Goal: Task Accomplishment & Management: Complete application form

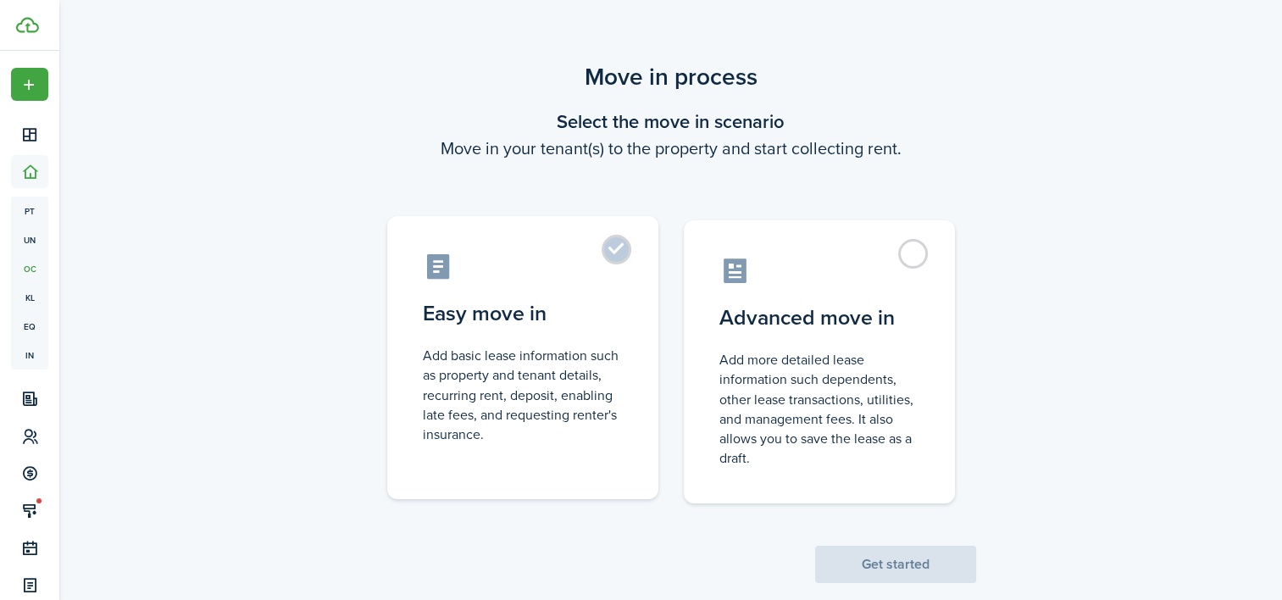
click at [647, 330] on label "Easy move in Add basic lease information such as property and tenant details, r…" at bounding box center [522, 357] width 271 height 283
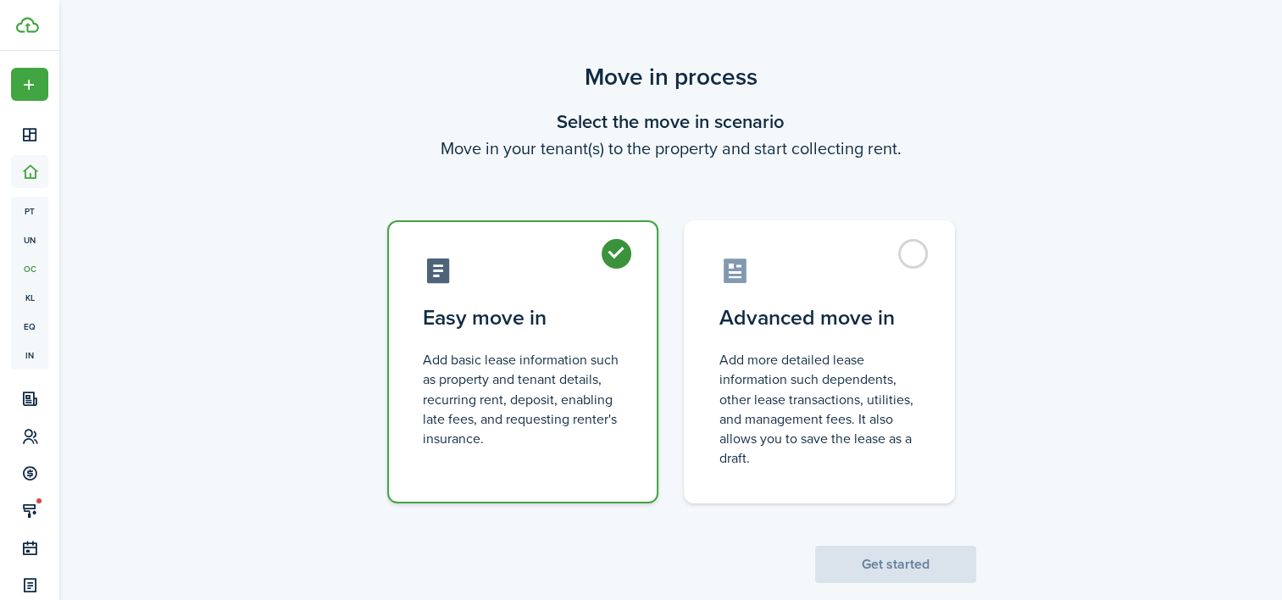
radio input "true"
click at [890, 574] on button "Get started" at bounding box center [895, 564] width 161 height 37
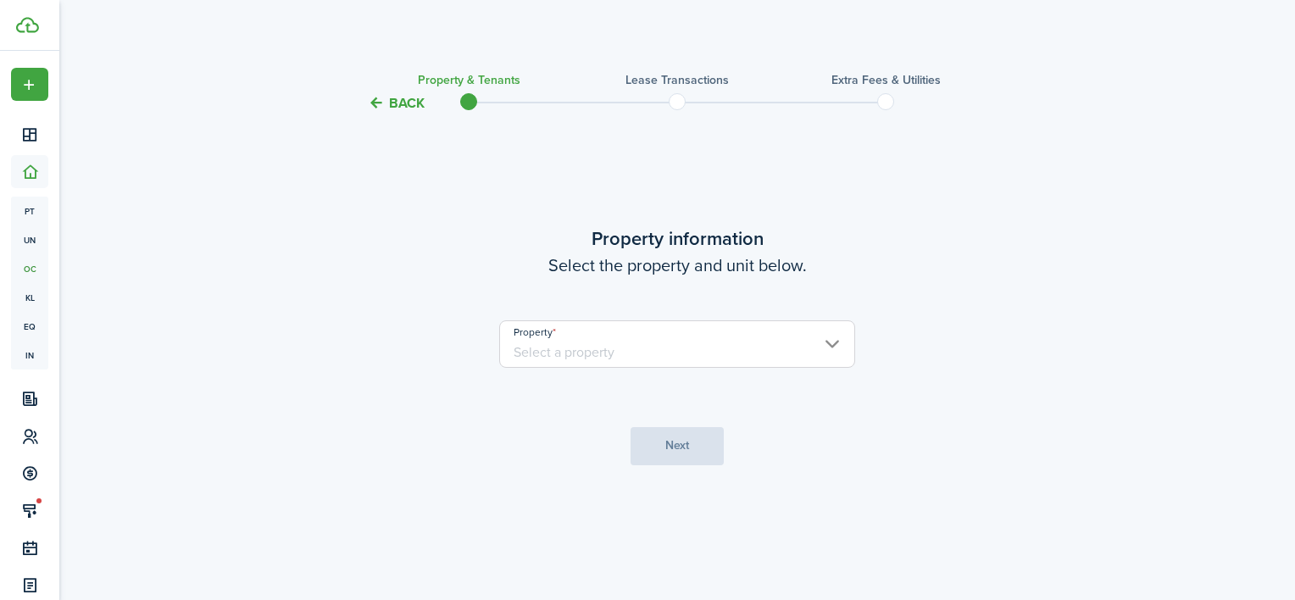
click at [631, 331] on input "Property" at bounding box center [677, 343] width 356 height 47
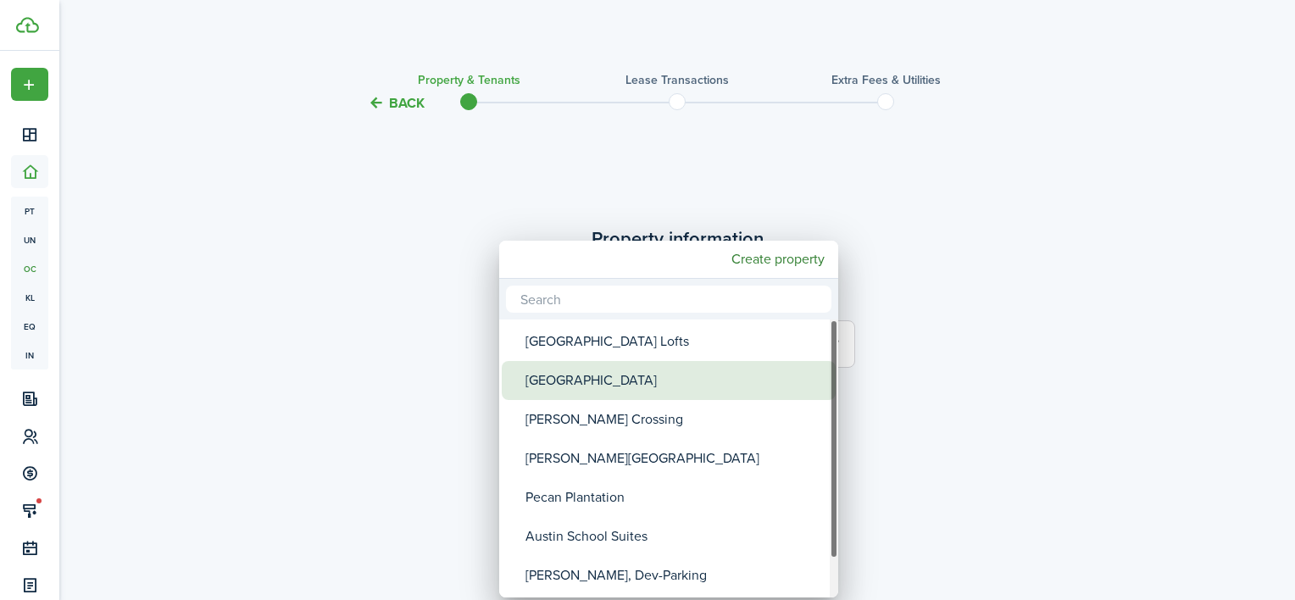
click at [629, 363] on div "[GEOGRAPHIC_DATA]" at bounding box center [675, 380] width 300 height 39
type input "[GEOGRAPHIC_DATA]"
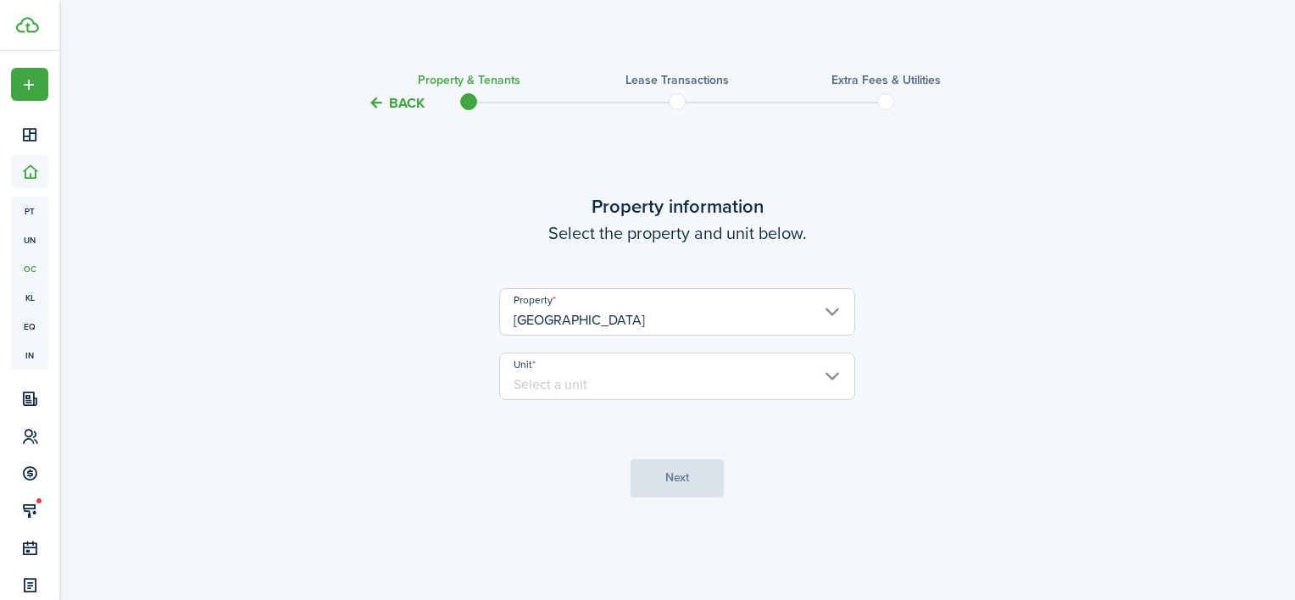
click at [624, 366] on input "Unit" at bounding box center [677, 376] width 356 height 47
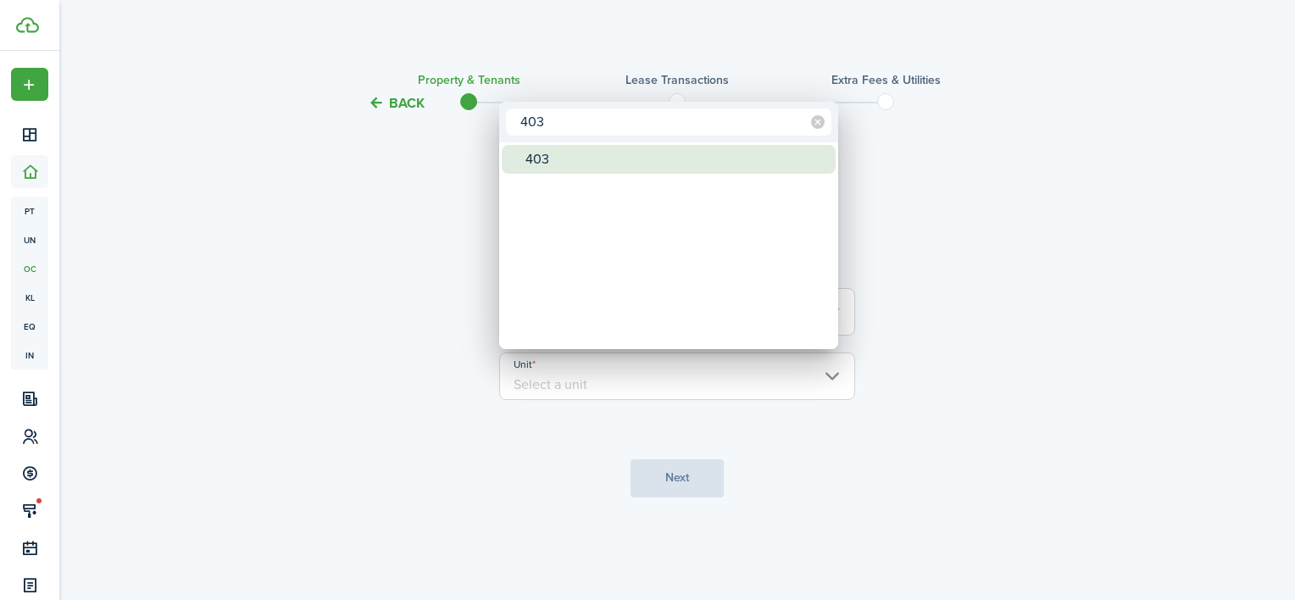
type input "403"
click at [563, 166] on div "403" at bounding box center [675, 159] width 300 height 29
type input "403"
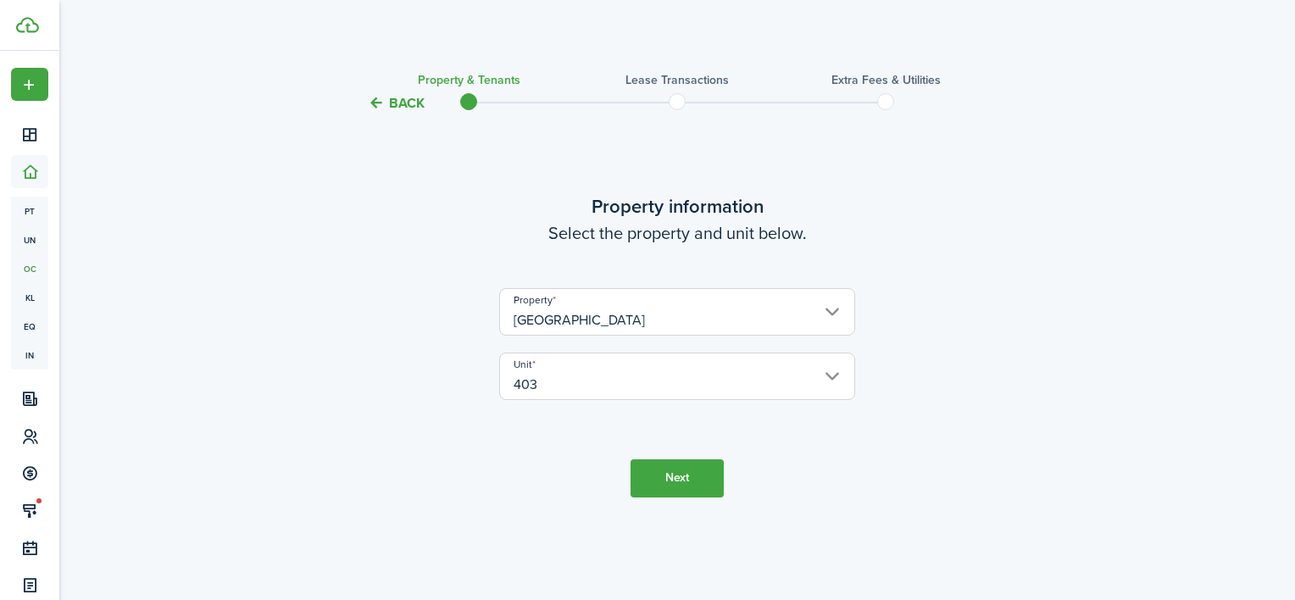
click at [678, 473] on button "Next" at bounding box center [677, 478] width 93 height 38
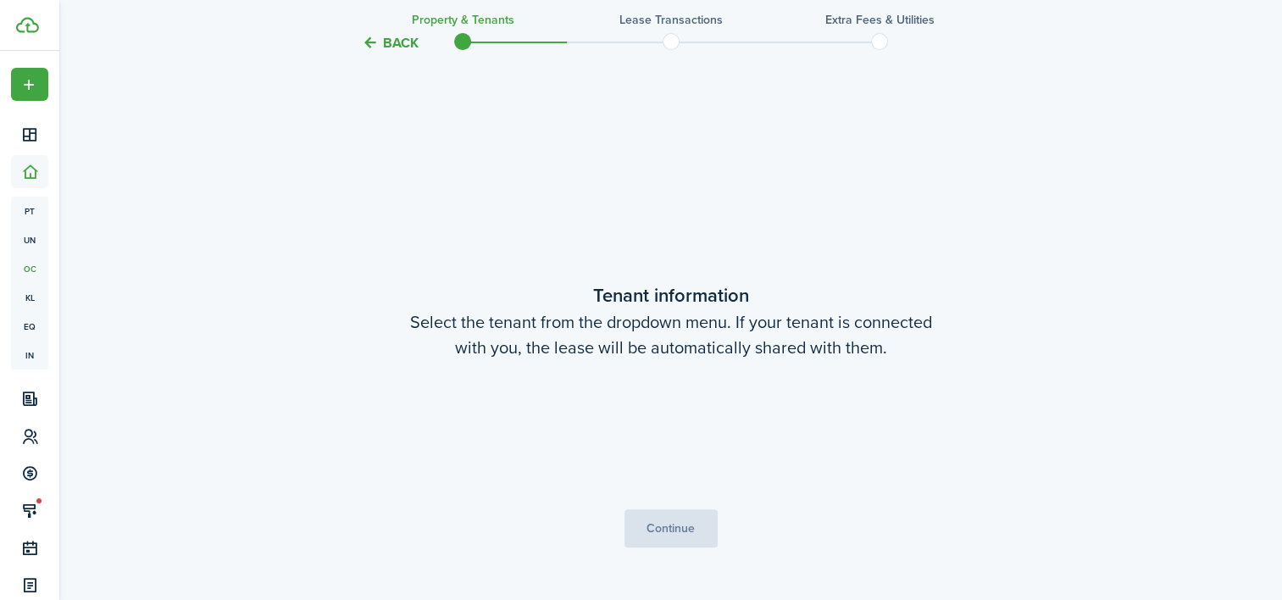
scroll to position [486, 0]
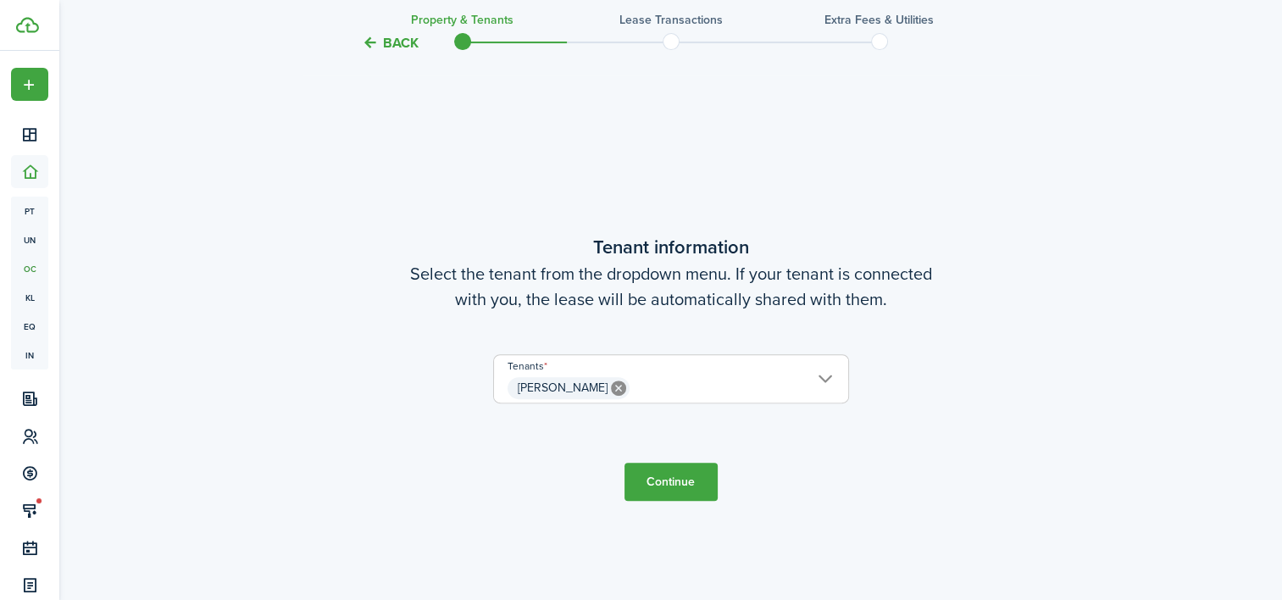
click at [687, 488] on button "Continue" at bounding box center [671, 482] width 93 height 38
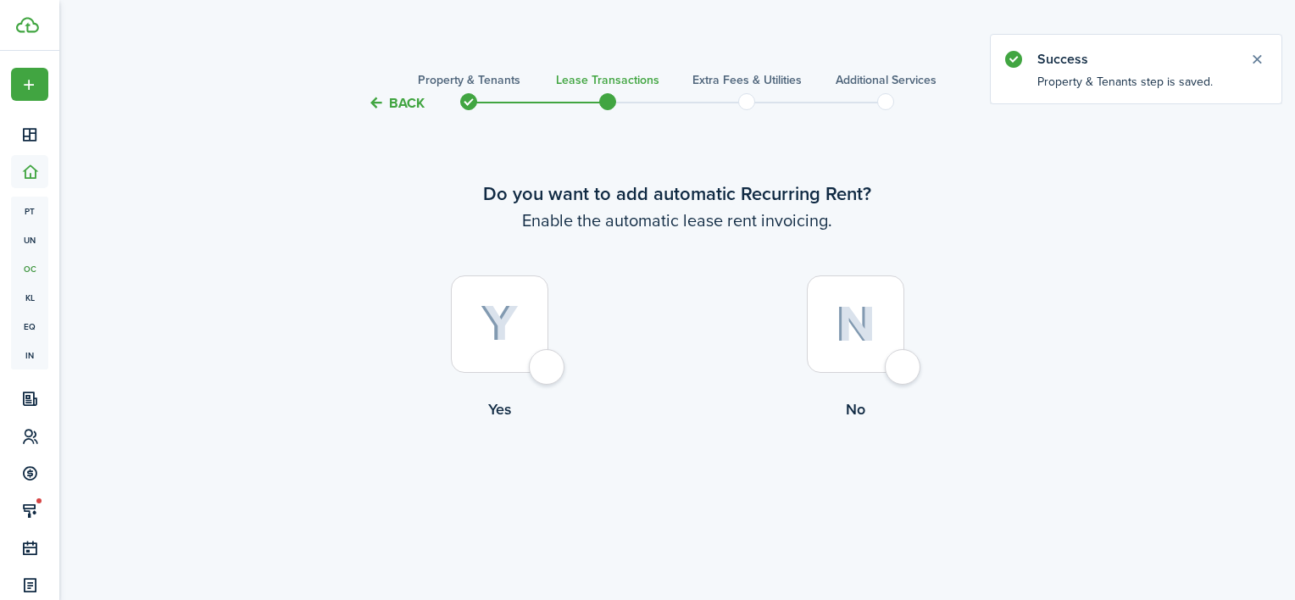
click at [899, 362] on div at bounding box center [855, 323] width 97 height 97
radio input "true"
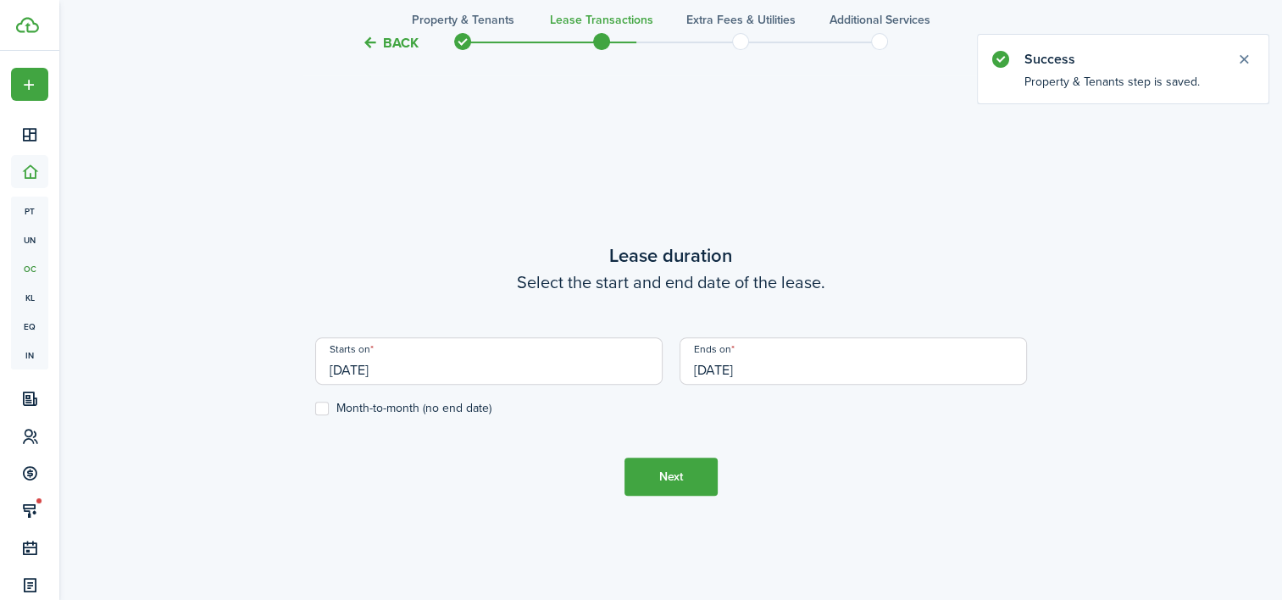
scroll to position [486, 0]
click at [614, 366] on input "[DATE]" at bounding box center [488, 359] width 347 height 47
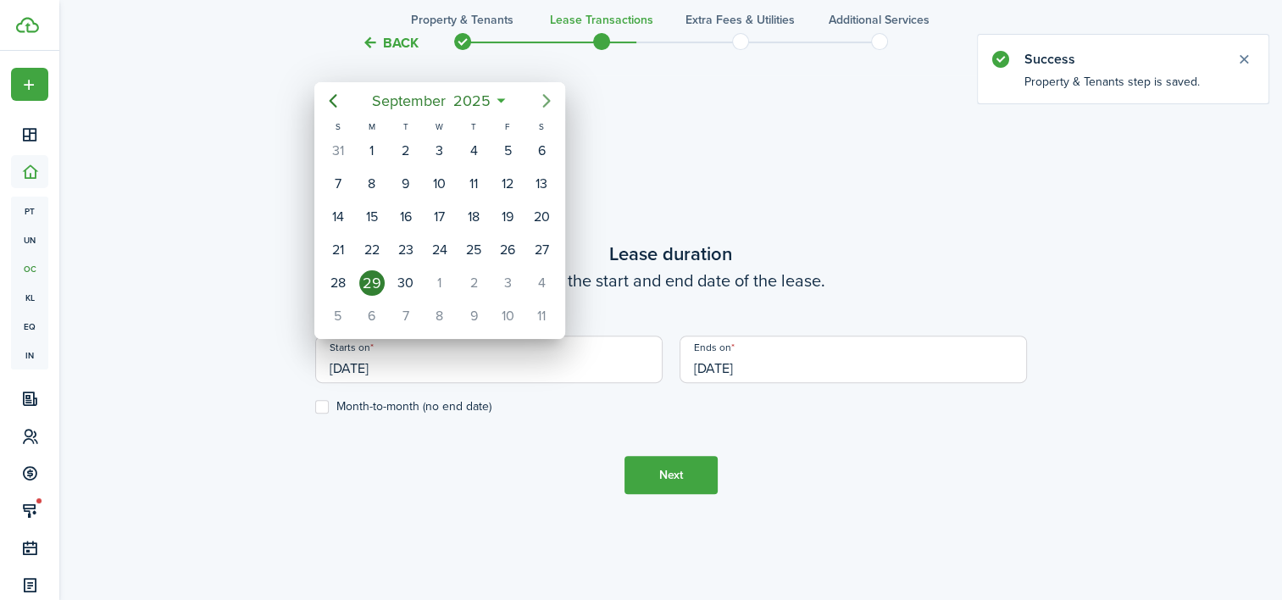
click at [544, 97] on icon "Next page" at bounding box center [546, 101] width 20 height 20
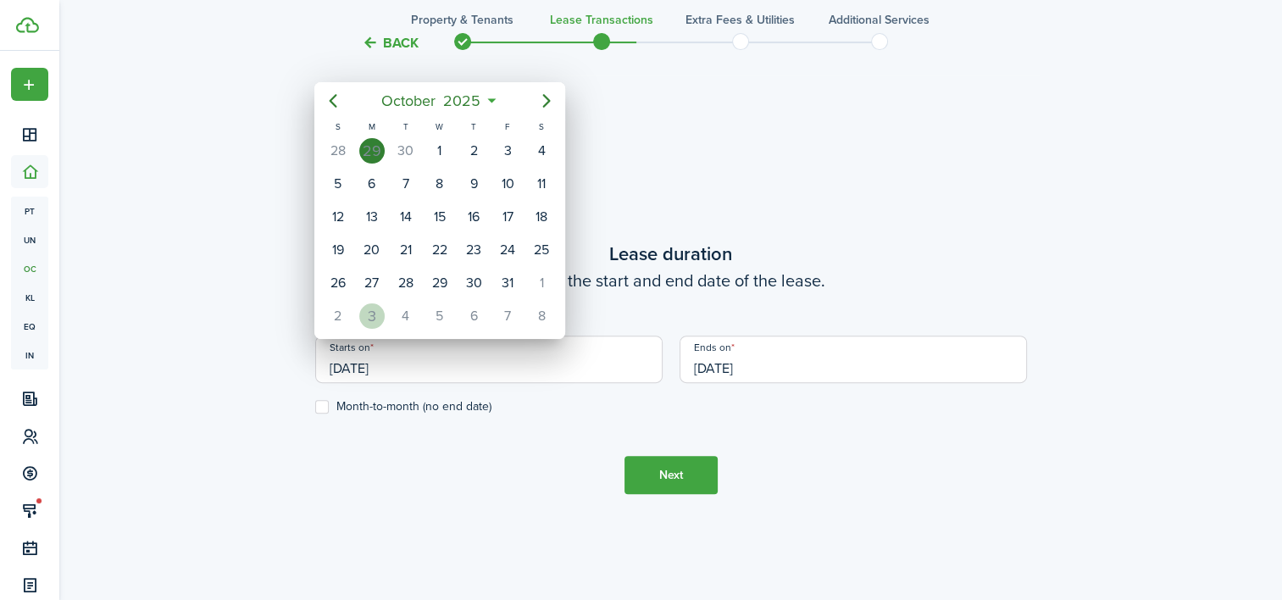
click at [380, 308] on div "3" at bounding box center [371, 315] width 25 height 25
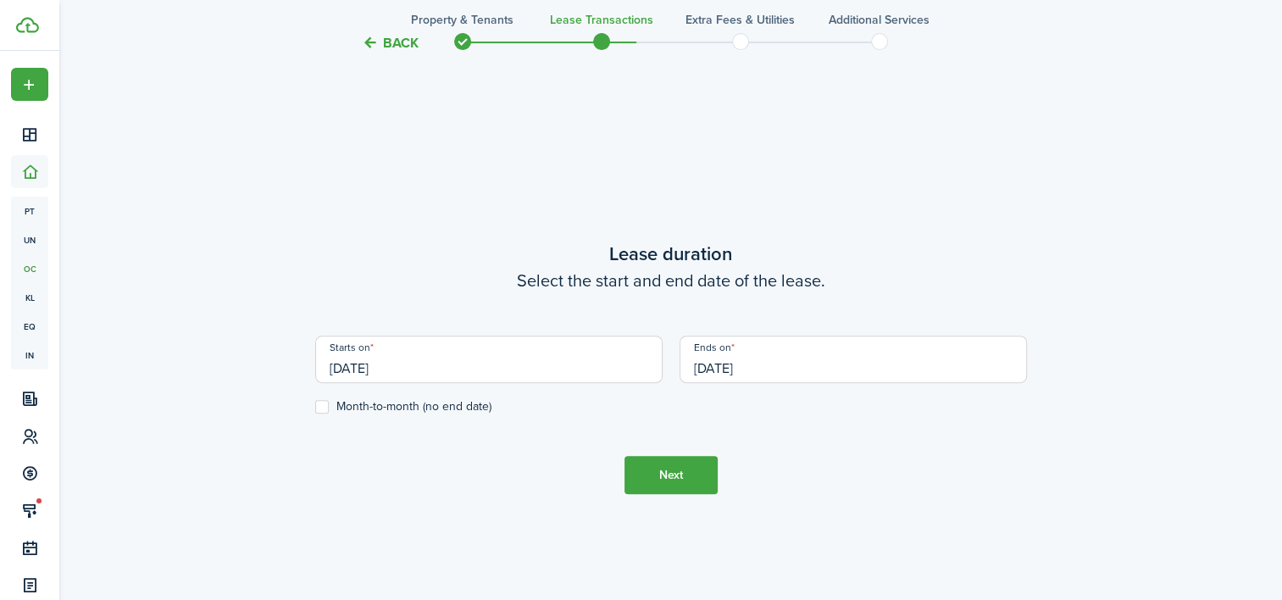
type input "[DATE]"
click at [797, 363] on input "[DATE]" at bounding box center [853, 359] width 347 height 47
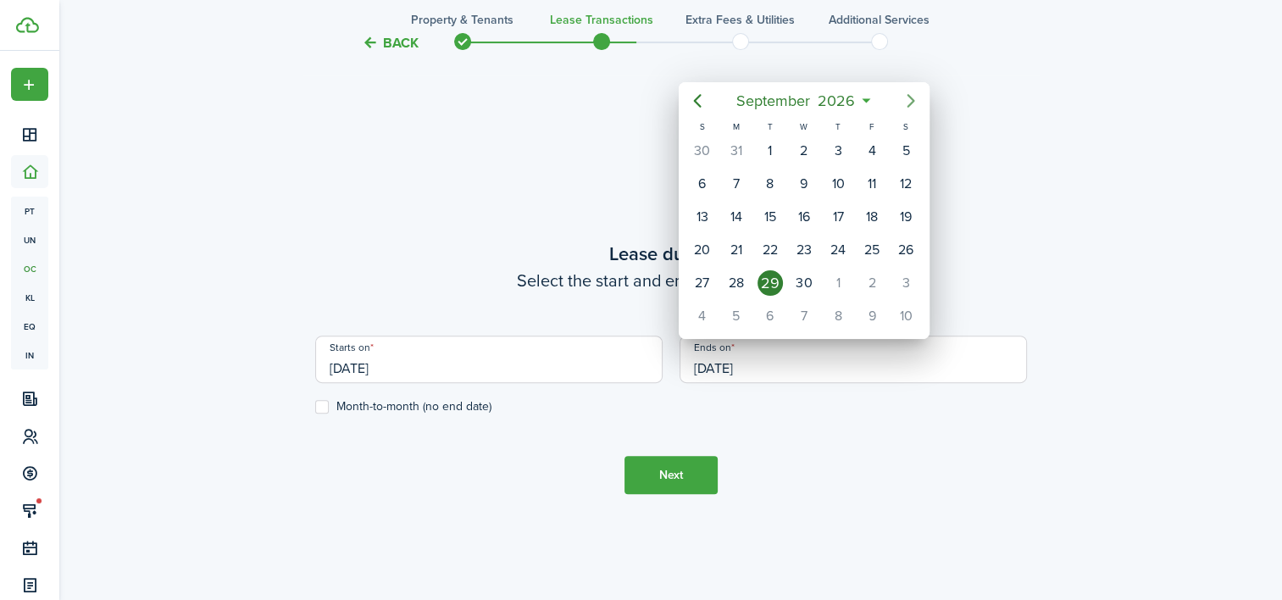
click at [907, 91] on icon "Next page" at bounding box center [911, 101] width 20 height 20
click at [915, 94] on icon "Next page" at bounding box center [911, 101] width 20 height 20
click at [695, 98] on icon "Previous page" at bounding box center [698, 101] width 8 height 14
click at [903, 270] on div "31" at bounding box center [905, 282] width 25 height 25
type input "[DATE]"
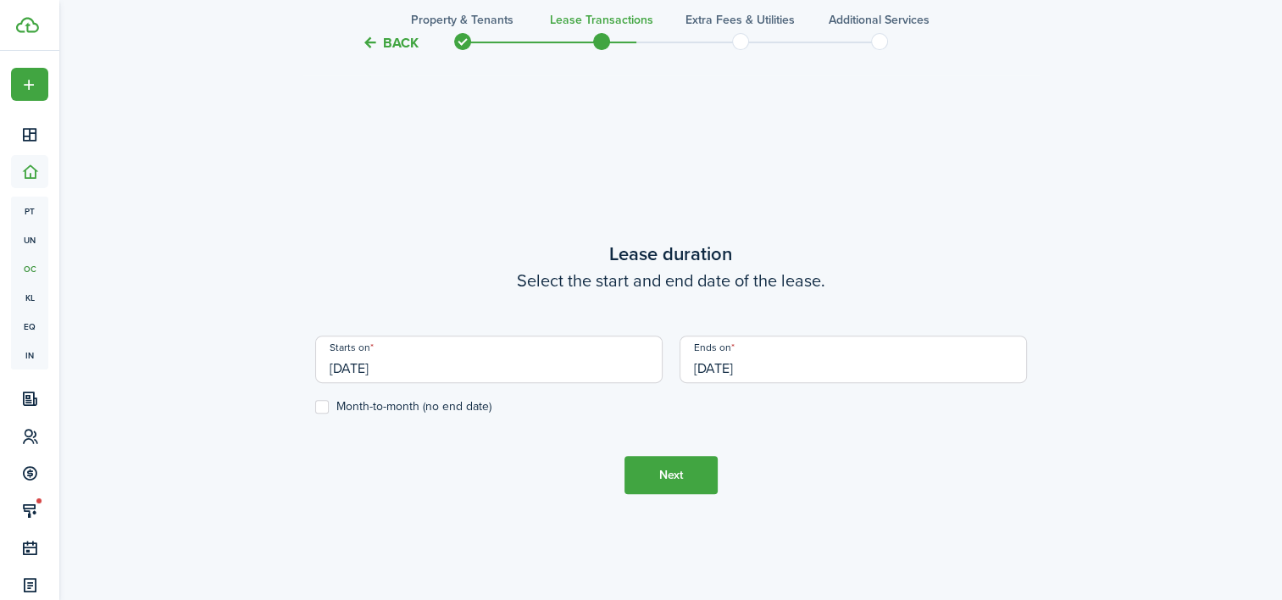
click at [661, 466] on button "Next" at bounding box center [671, 475] width 93 height 38
click at [661, 466] on tc-wizard-step "Lease duration Select the start and end date of the lease. Starts on [DATE] End…" at bounding box center [671, 367] width 712 height 600
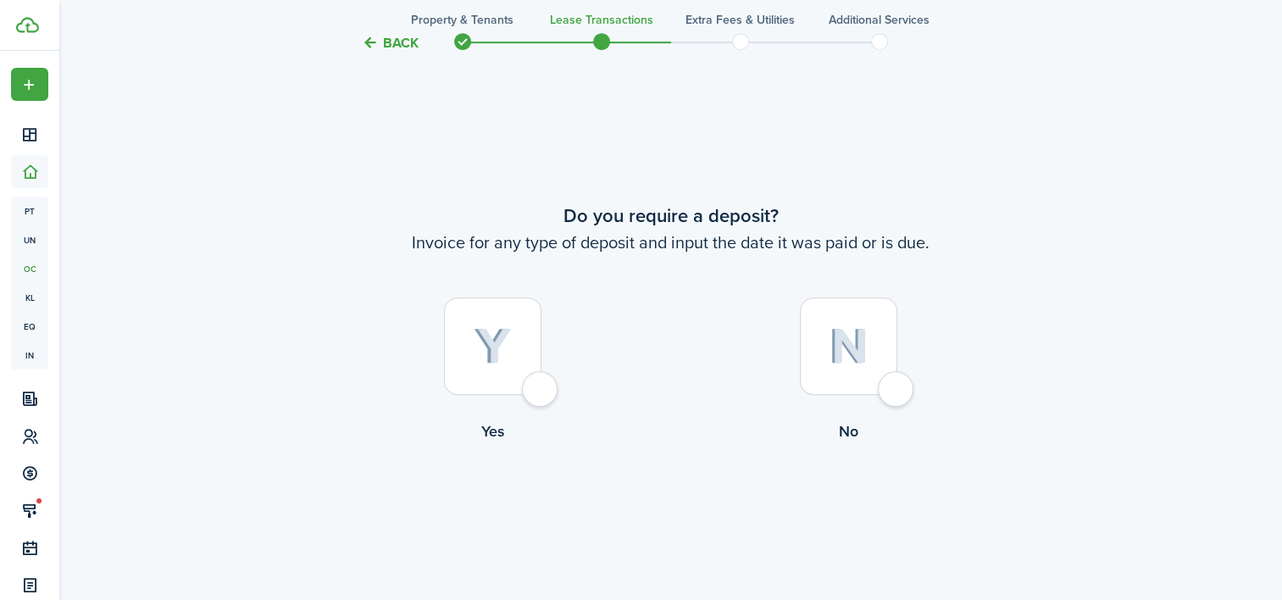
click at [504, 323] on div at bounding box center [492, 345] width 97 height 97
radio input "true"
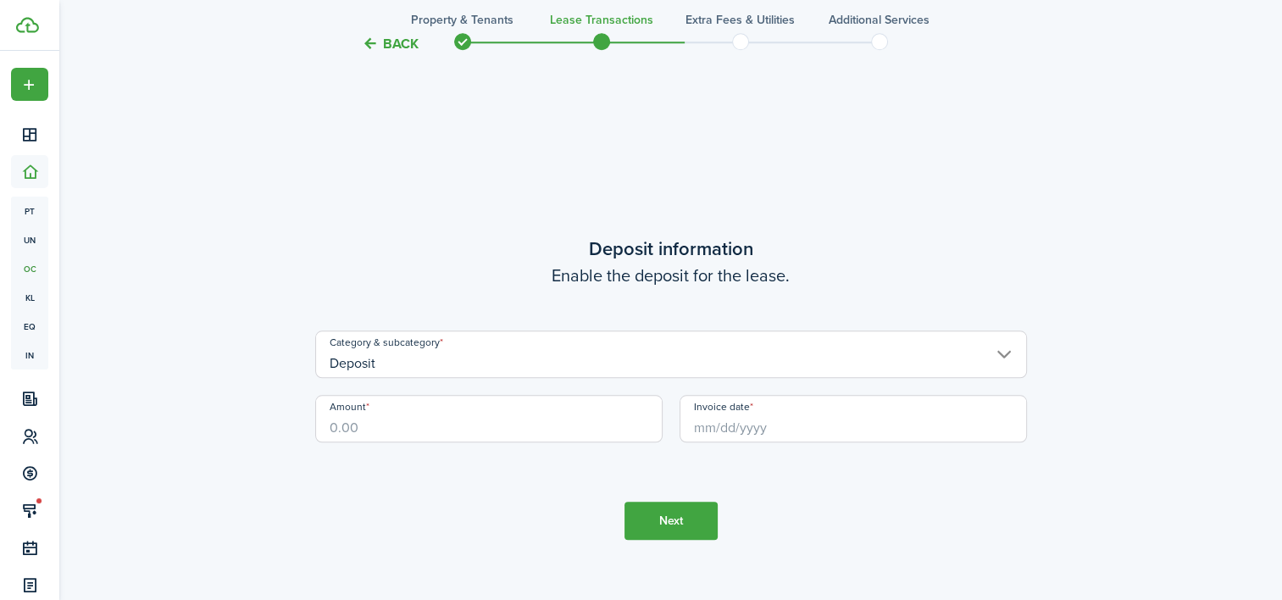
scroll to position [1686, 0]
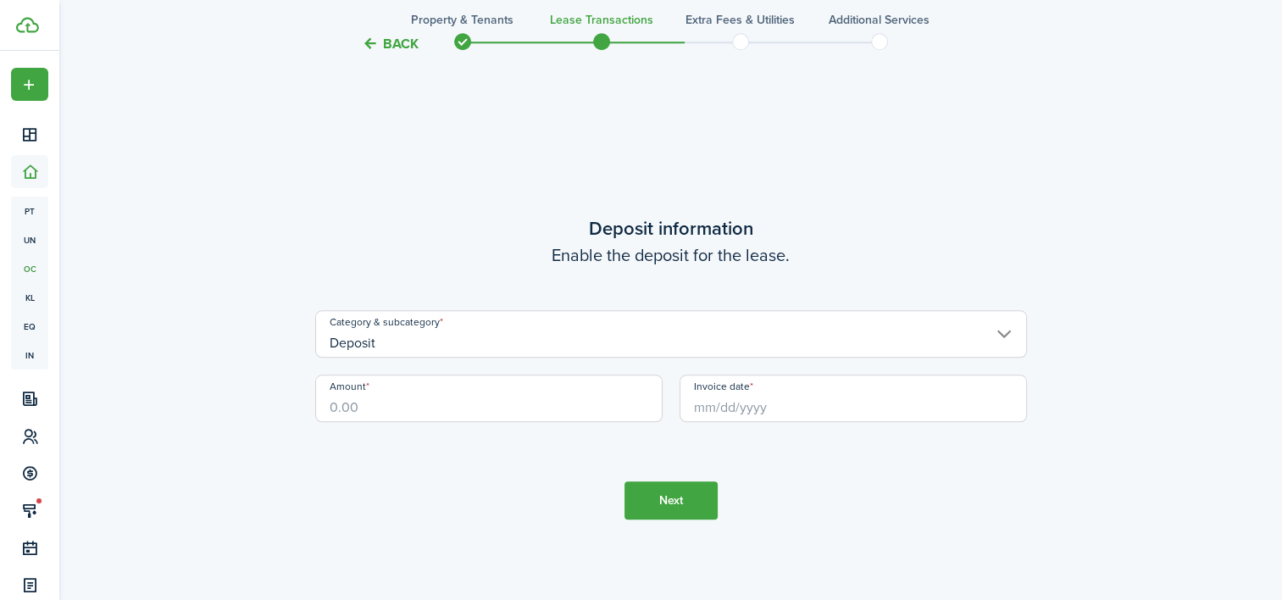
click at [514, 339] on input "Deposit" at bounding box center [671, 333] width 712 height 47
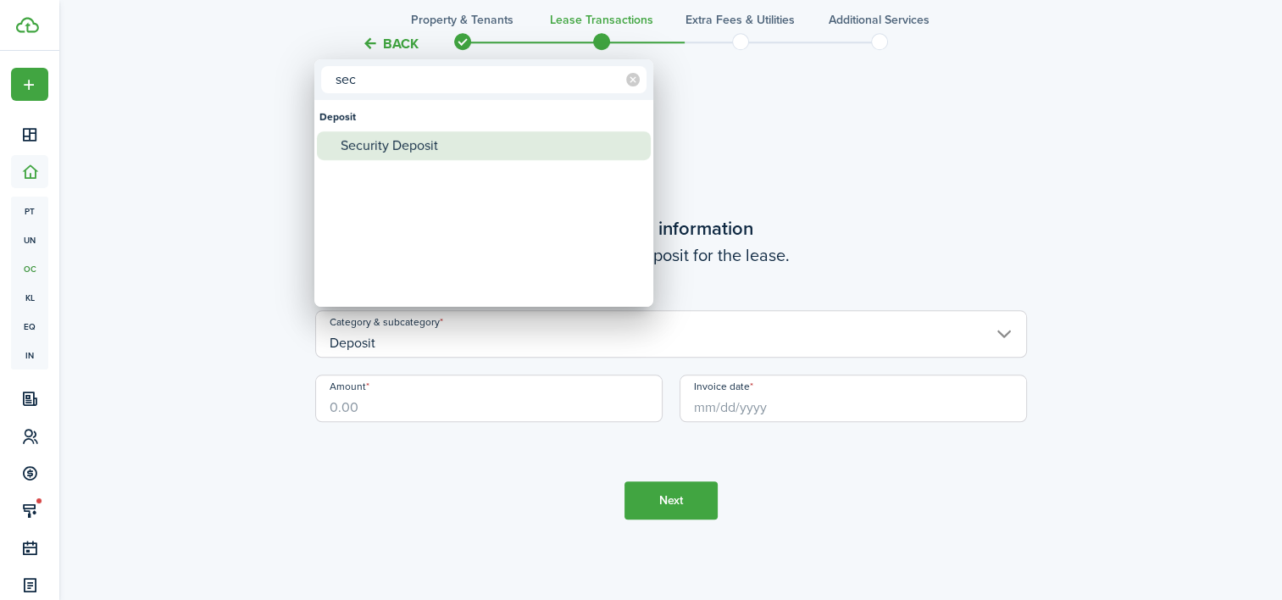
type input "sec"
click at [417, 146] on div "Security Deposit" at bounding box center [491, 145] width 300 height 29
type input "Deposit / Security Deposit"
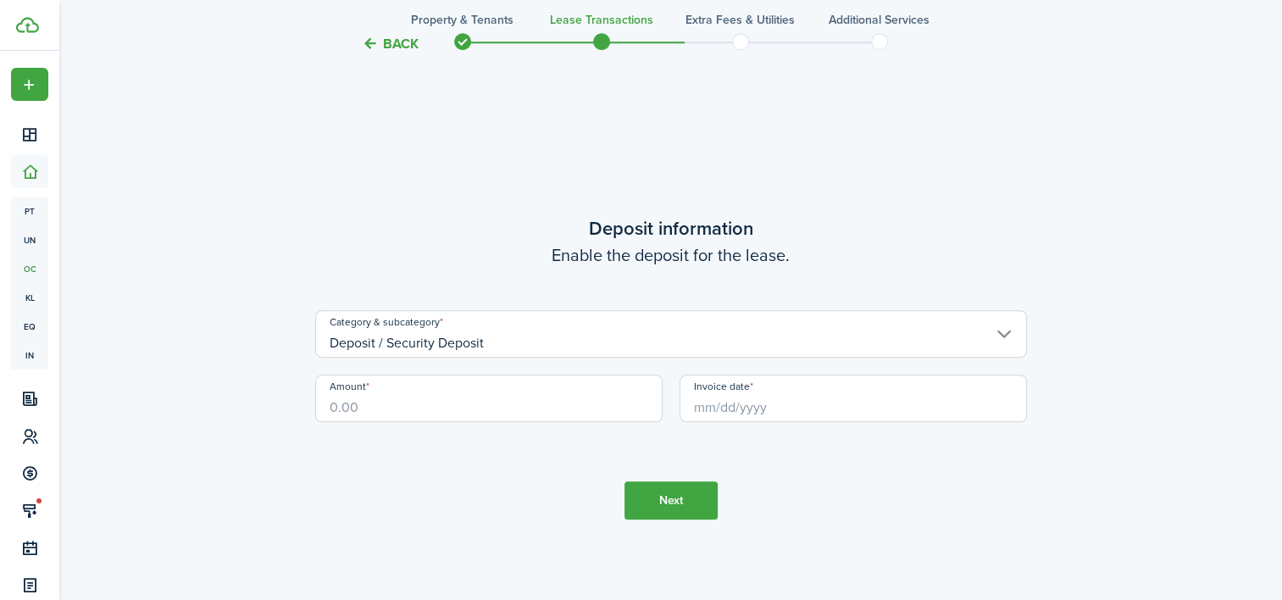
click at [458, 407] on input "Amount" at bounding box center [488, 398] width 347 height 47
click at [458, 408] on input "$350" at bounding box center [488, 398] width 347 height 47
click at [756, 407] on input "Invoice date" at bounding box center [853, 398] width 347 height 47
type input "$350.00"
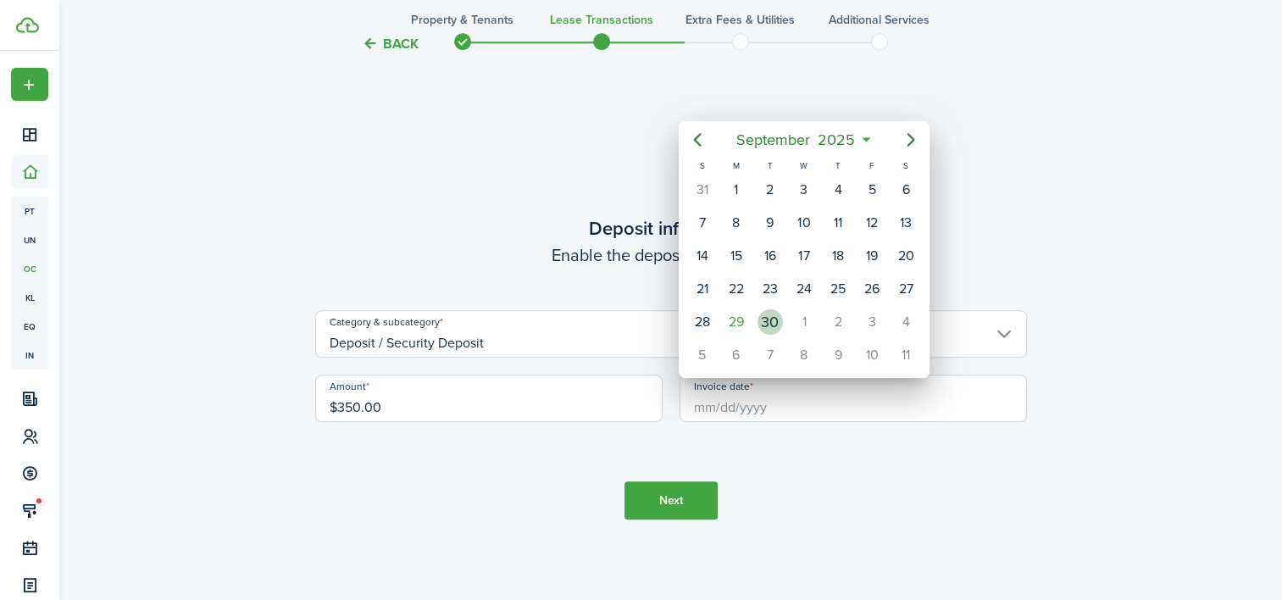
click at [766, 309] on div "30" at bounding box center [770, 321] width 25 height 25
type input "[DATE]"
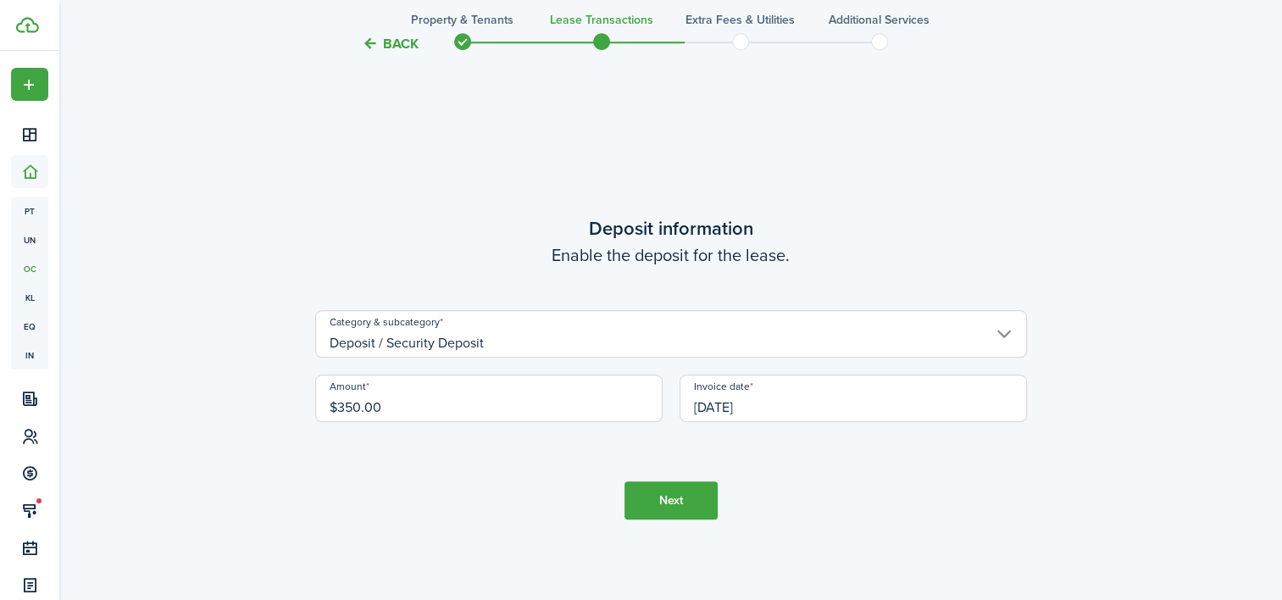
click at [658, 503] on button "Next" at bounding box center [671, 500] width 93 height 38
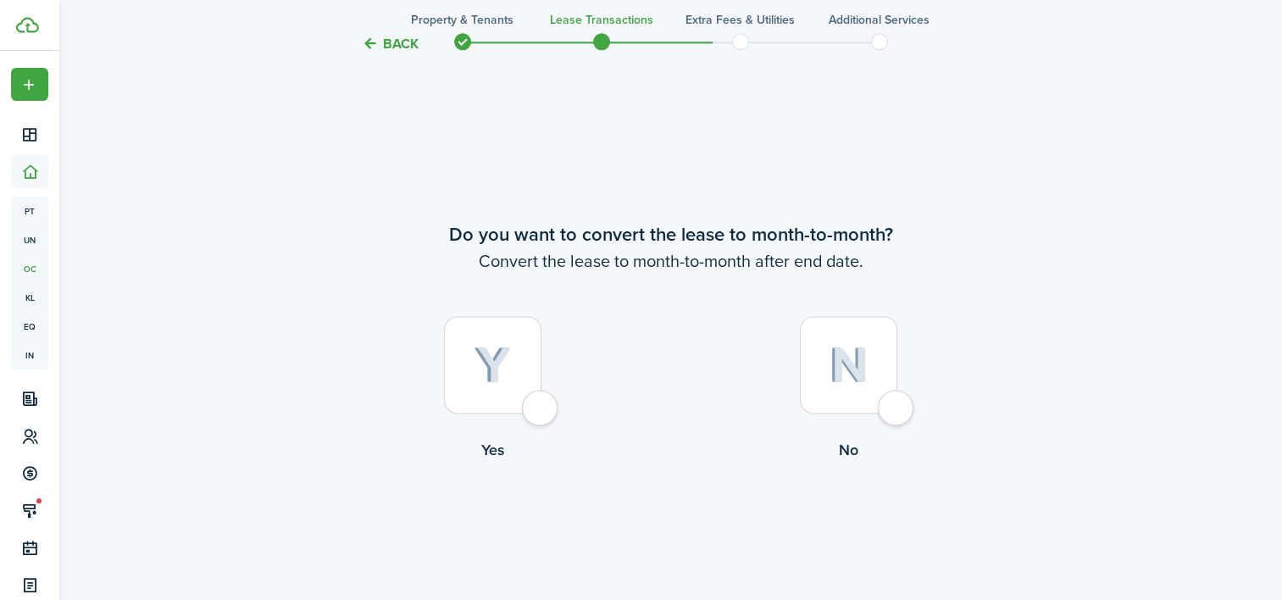
scroll to position [2287, 0]
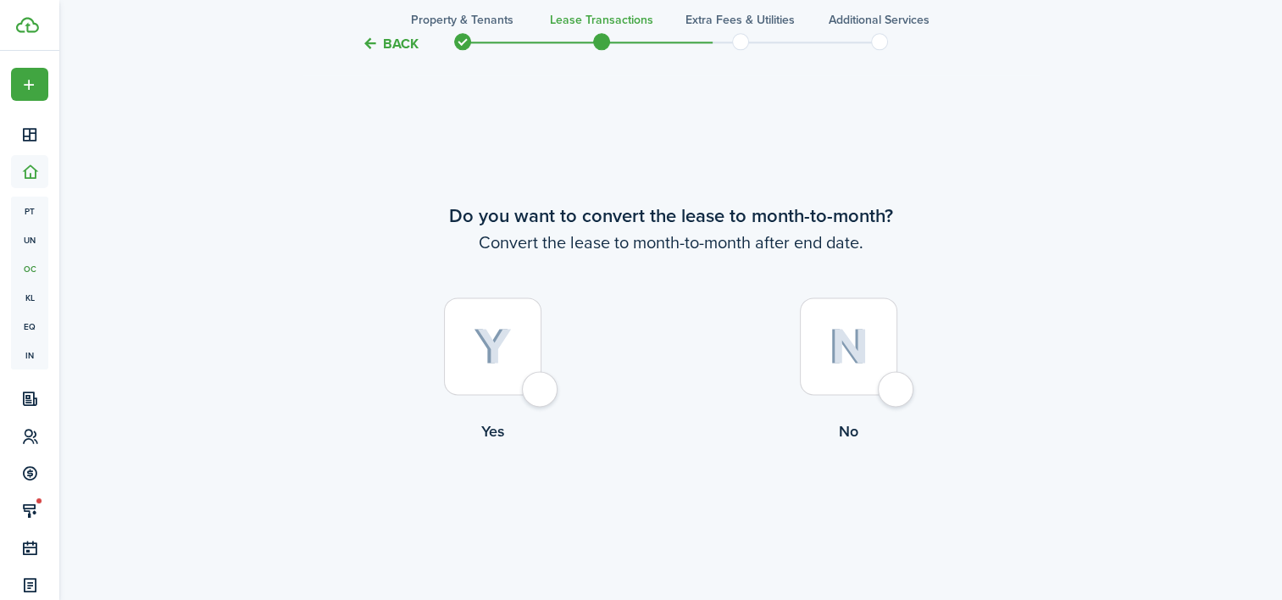
click at [827, 337] on div at bounding box center [848, 345] width 97 height 97
radio input "true"
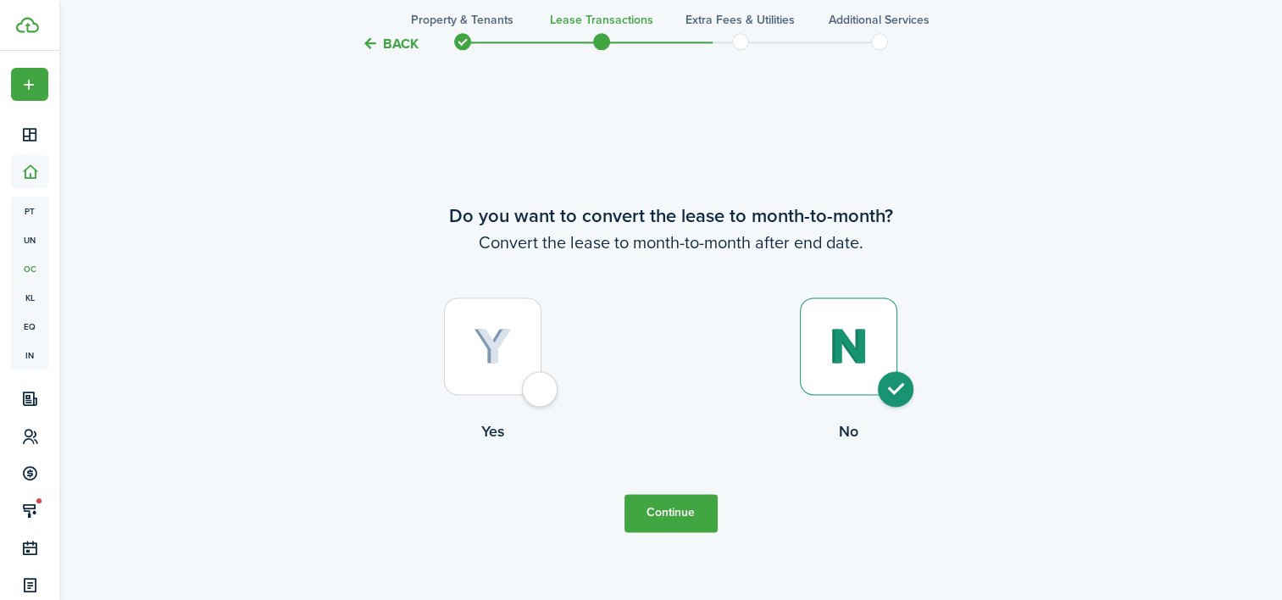
click at [481, 302] on div at bounding box center [492, 345] width 97 height 97
radio input "true"
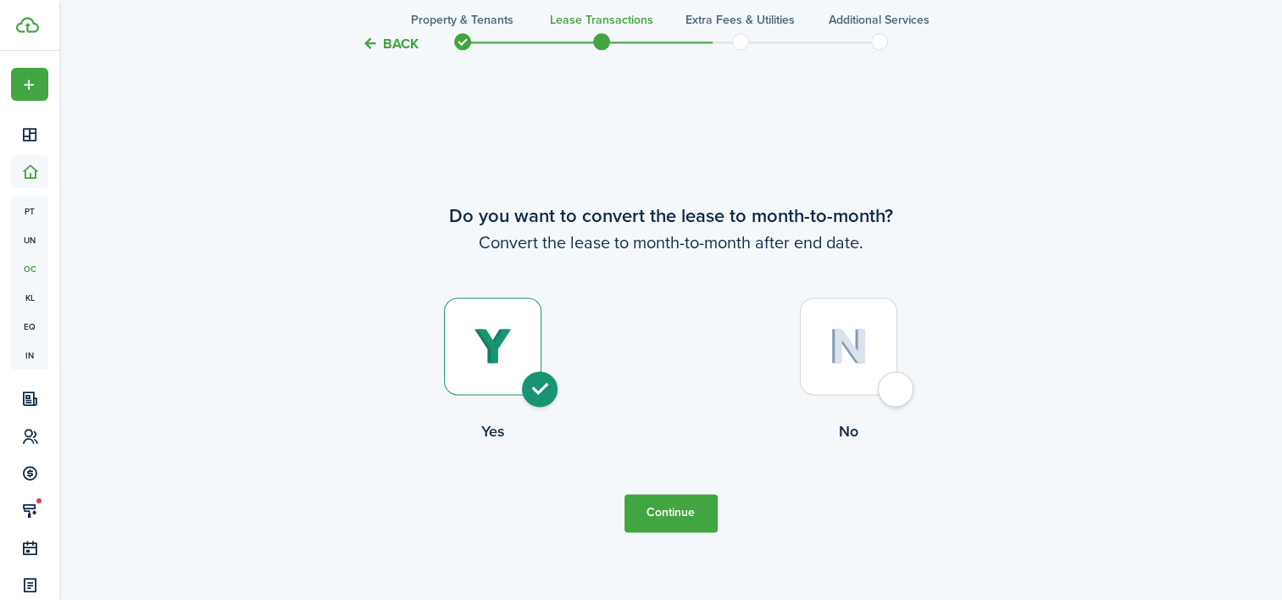
click at [695, 508] on button "Continue" at bounding box center [671, 513] width 93 height 38
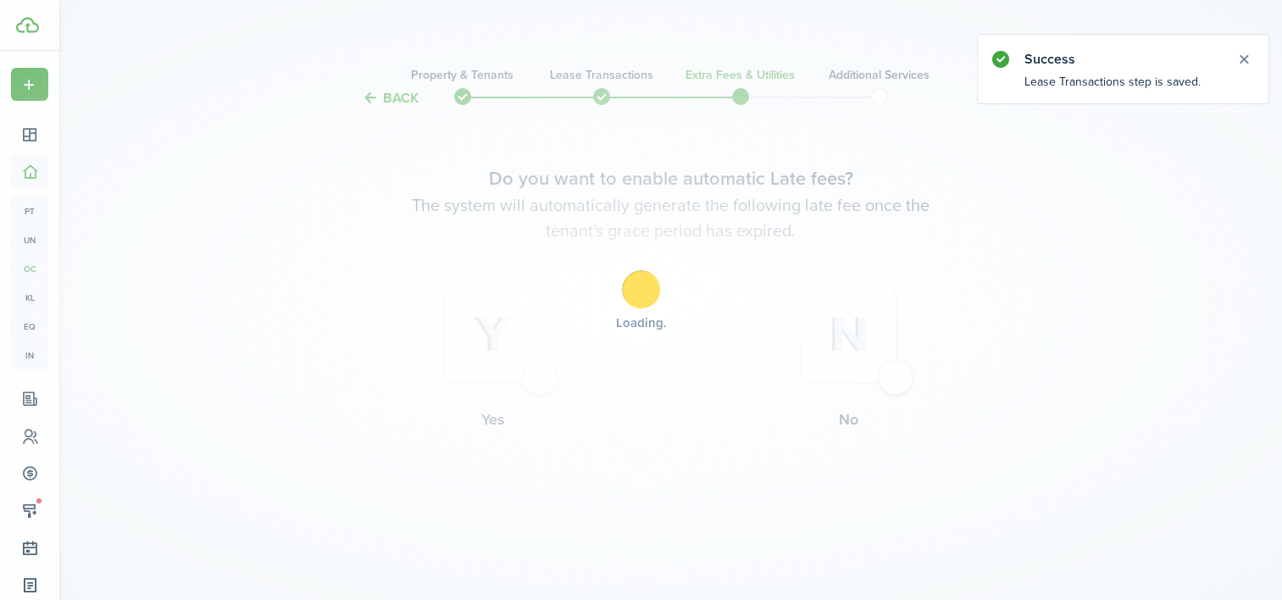
scroll to position [0, 0]
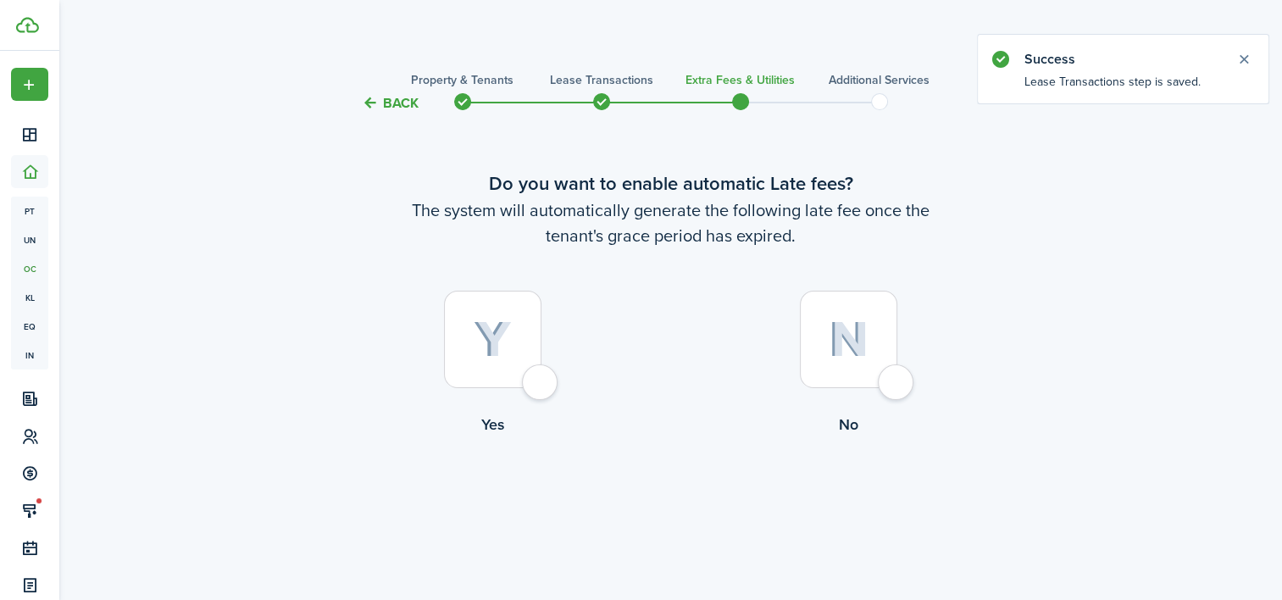
click at [836, 314] on div at bounding box center [848, 339] width 97 height 97
radio input "true"
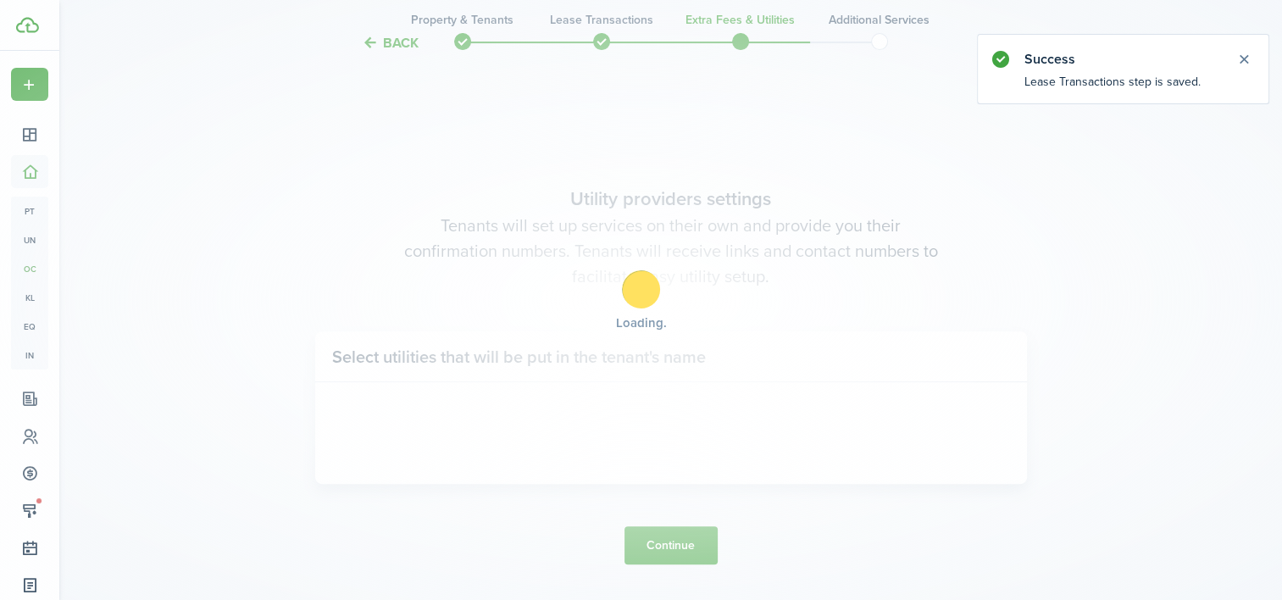
scroll to position [492, 0]
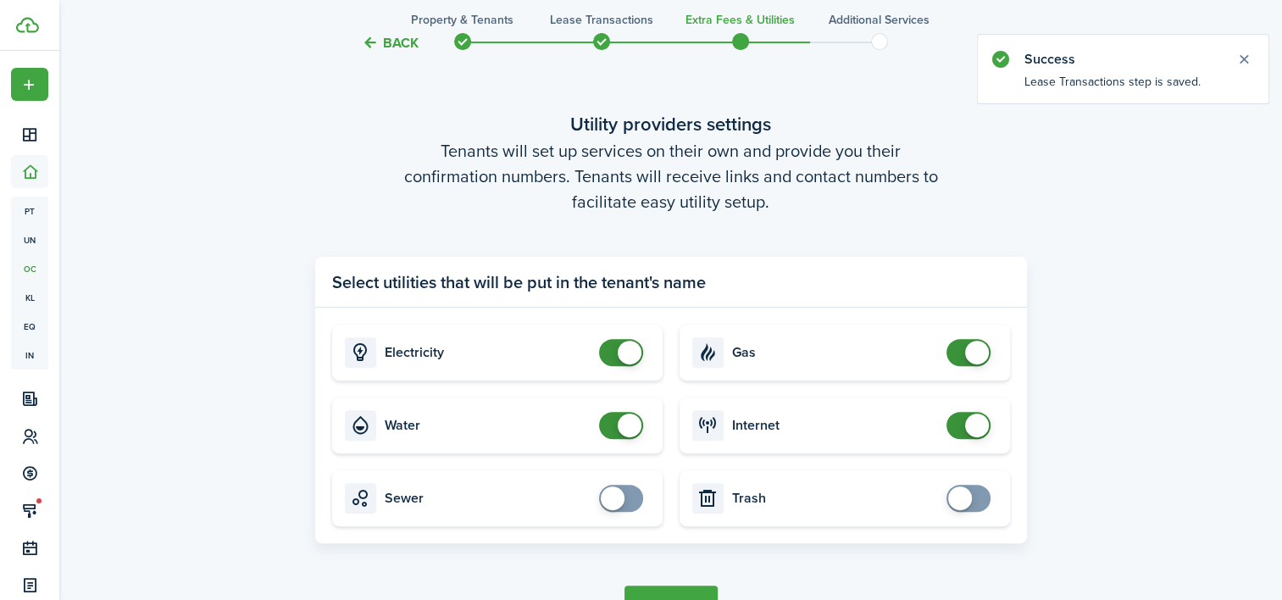
checkbox input "false"
click at [629, 427] on span at bounding box center [630, 426] width 24 height 24
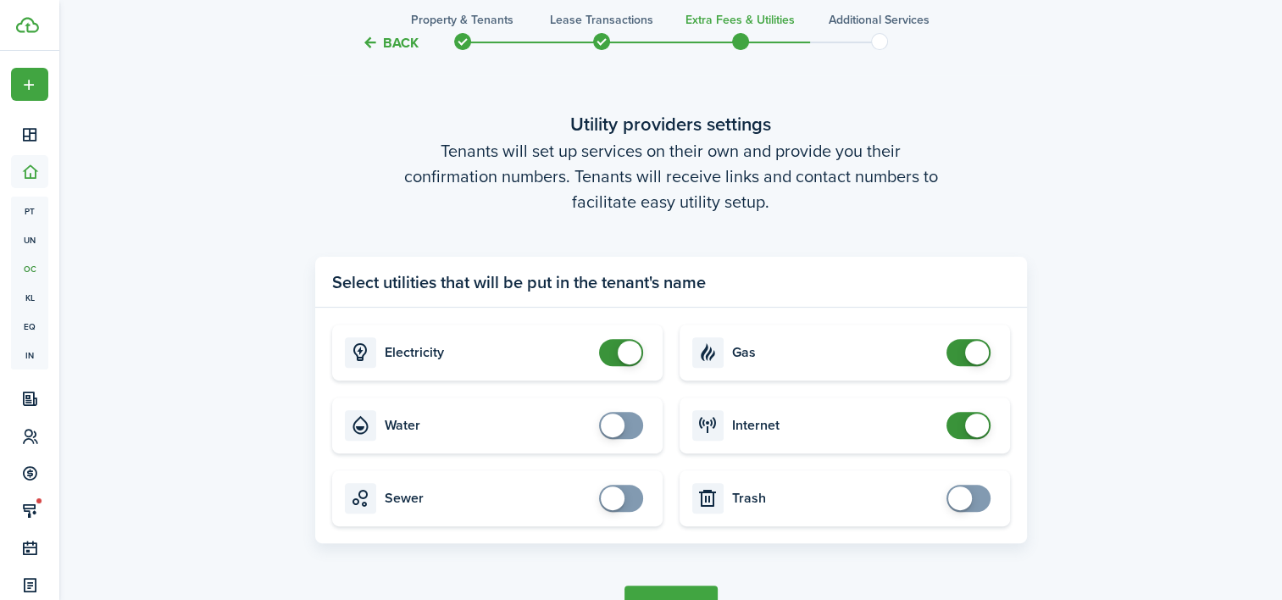
checkbox input "false"
click at [981, 354] on span at bounding box center [977, 353] width 24 height 24
checkbox input "false"
click at [976, 434] on span at bounding box center [977, 426] width 24 height 24
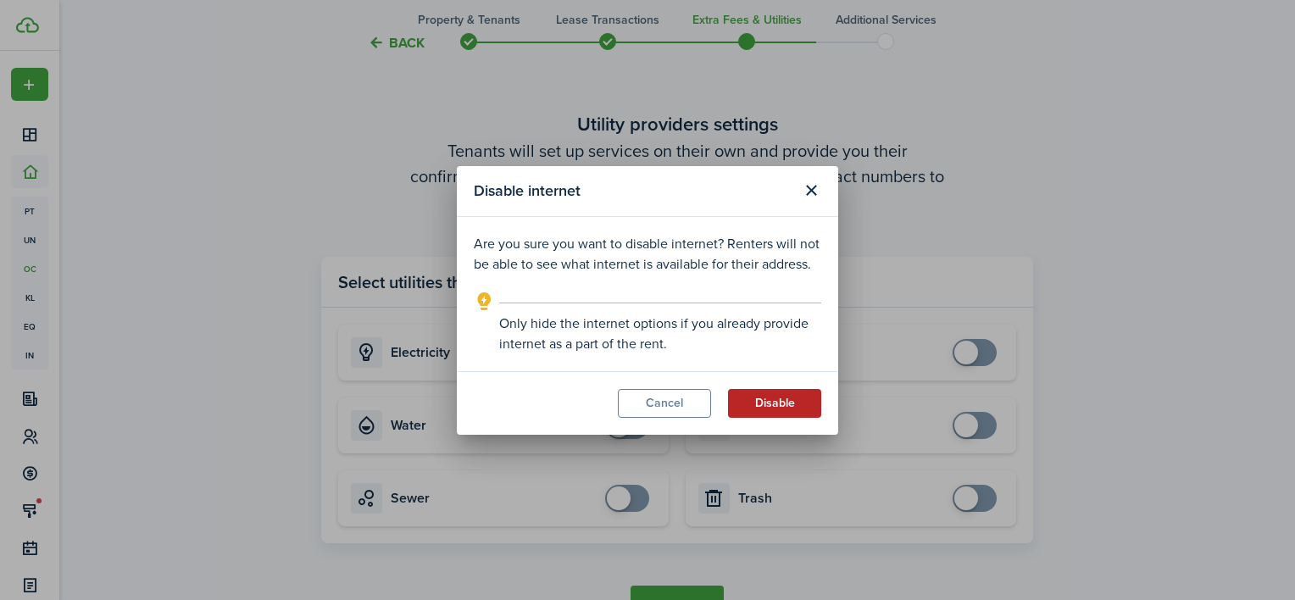
click at [784, 393] on button "Disable" at bounding box center [774, 403] width 93 height 29
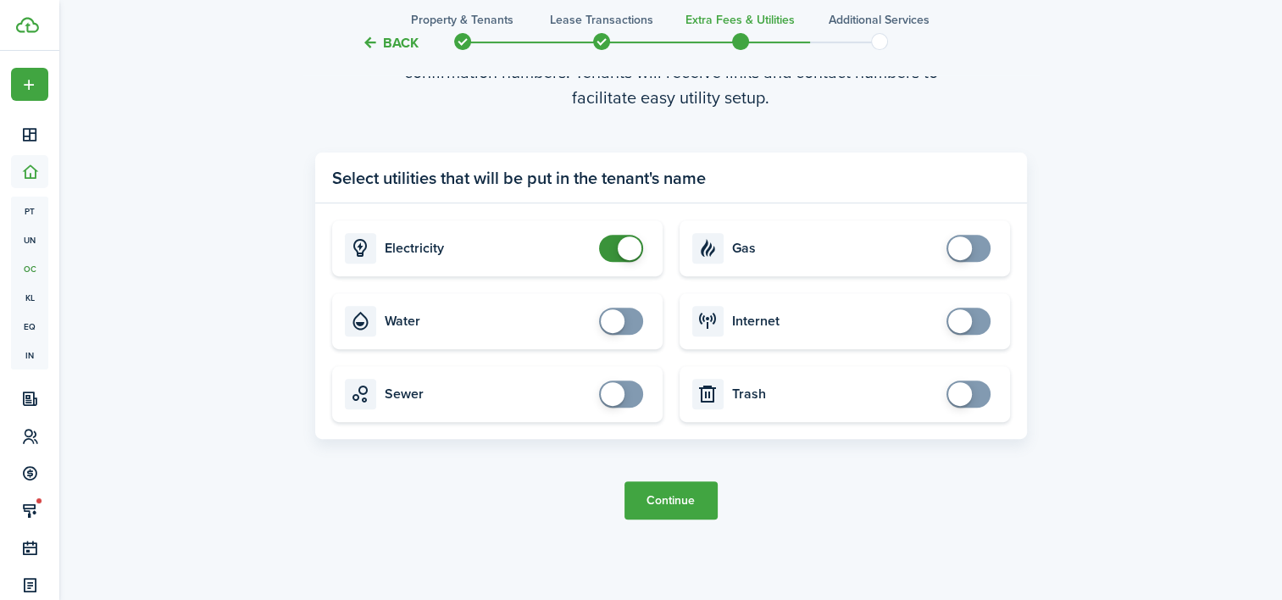
scroll to position [605, 0]
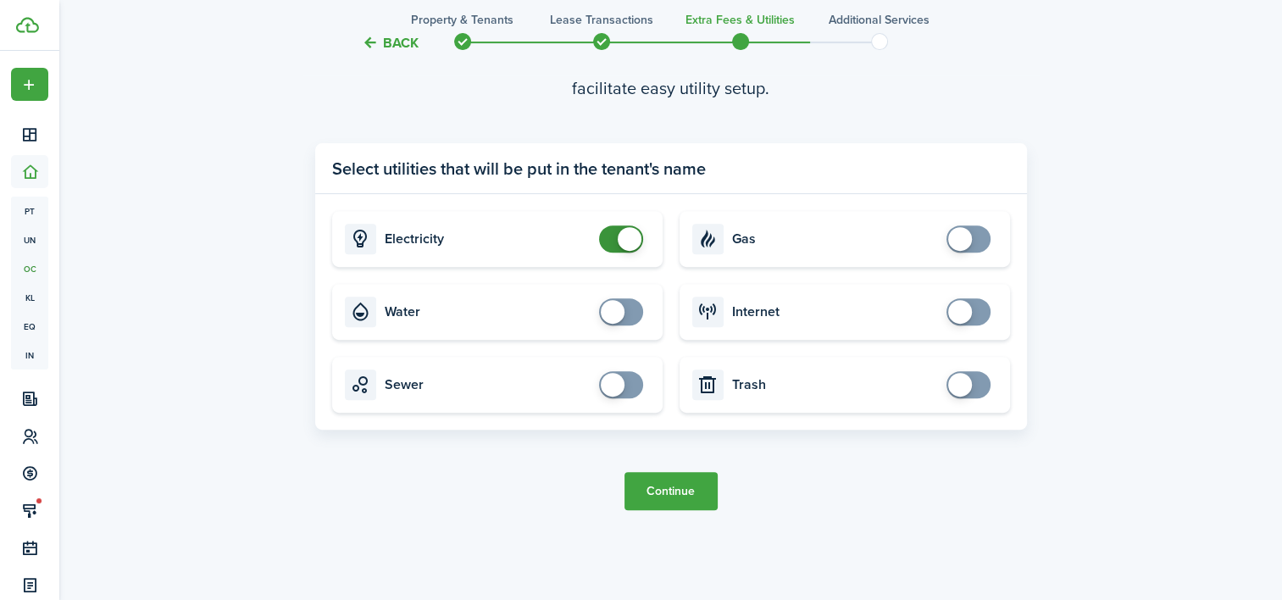
click at [681, 486] on button "Continue" at bounding box center [671, 491] width 93 height 38
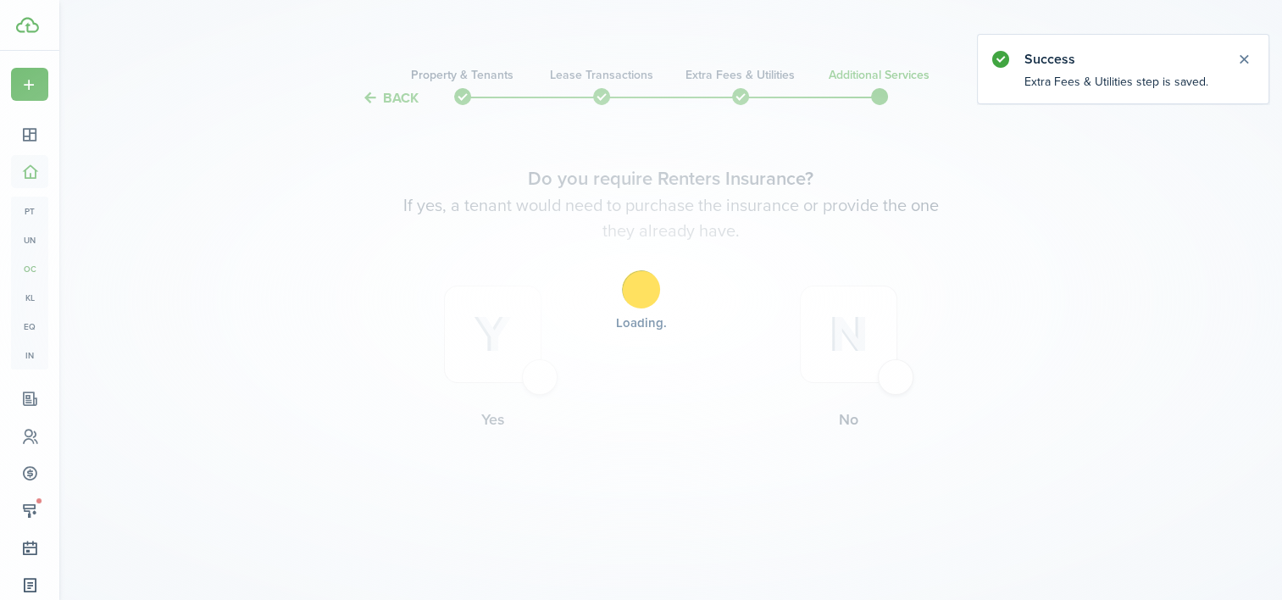
scroll to position [0, 0]
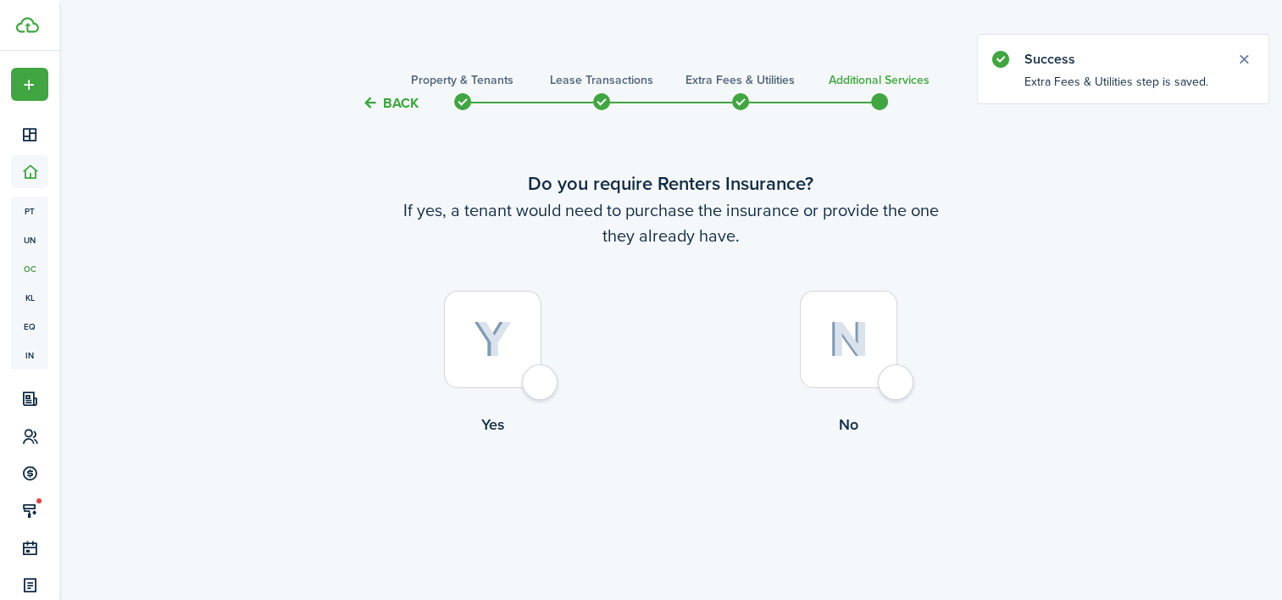
click at [836, 336] on img at bounding box center [849, 339] width 40 height 36
radio input "true"
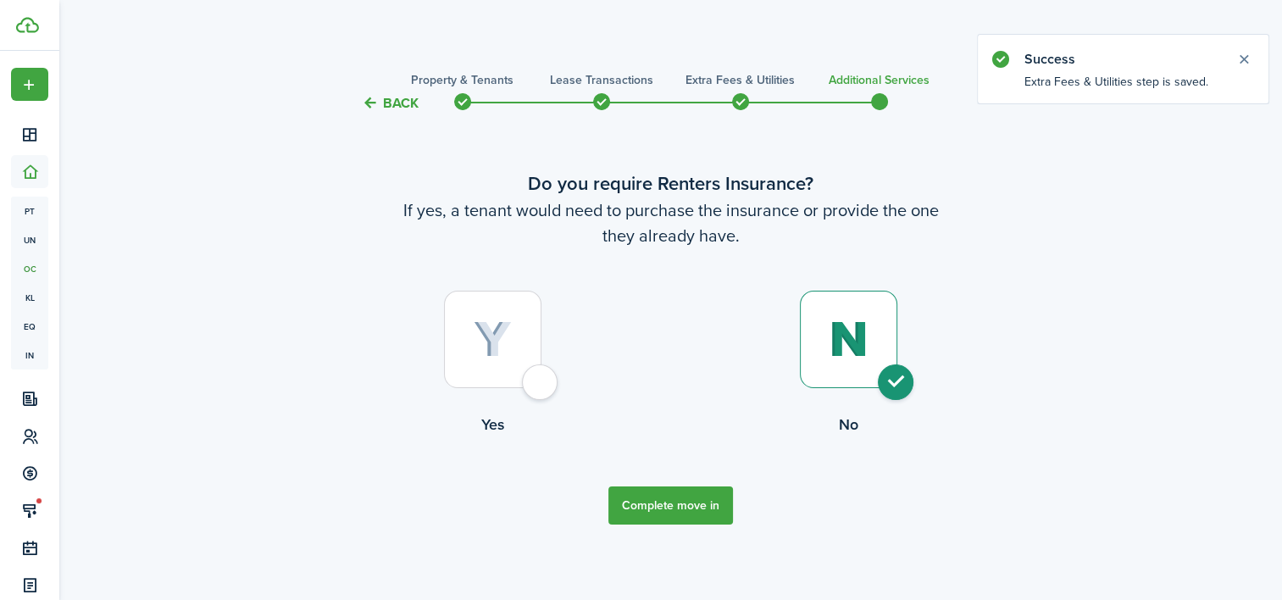
click at [668, 488] on button "Complete move in" at bounding box center [670, 505] width 125 height 38
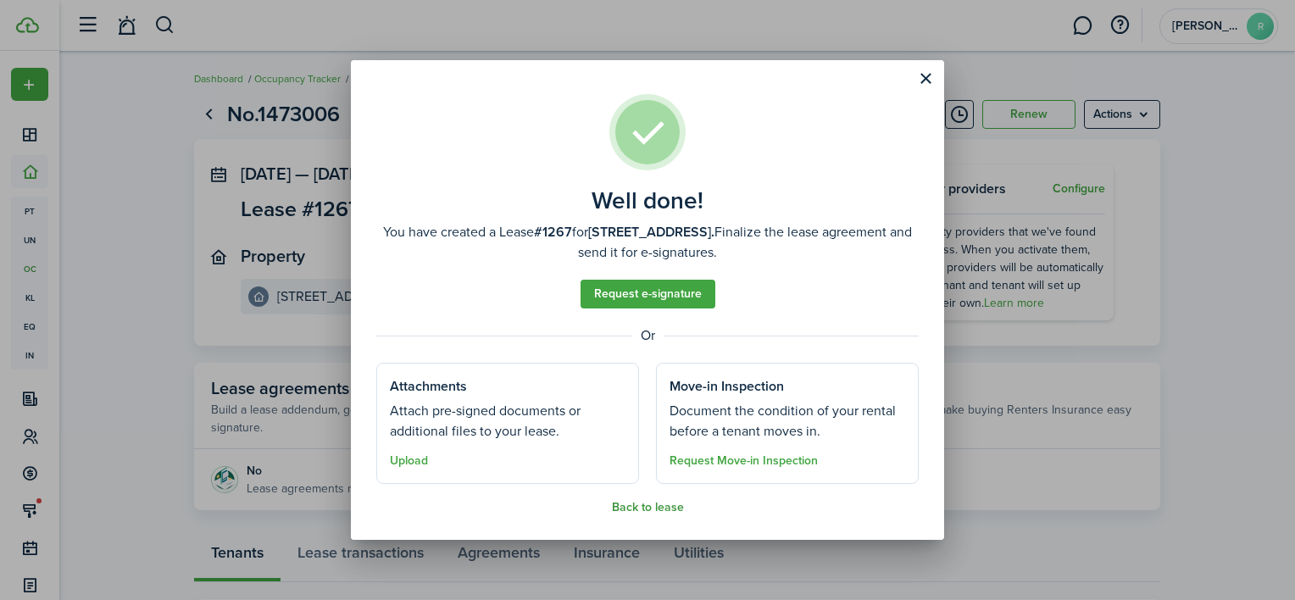
click at [648, 507] on button "Back to lease" at bounding box center [648, 508] width 72 height 14
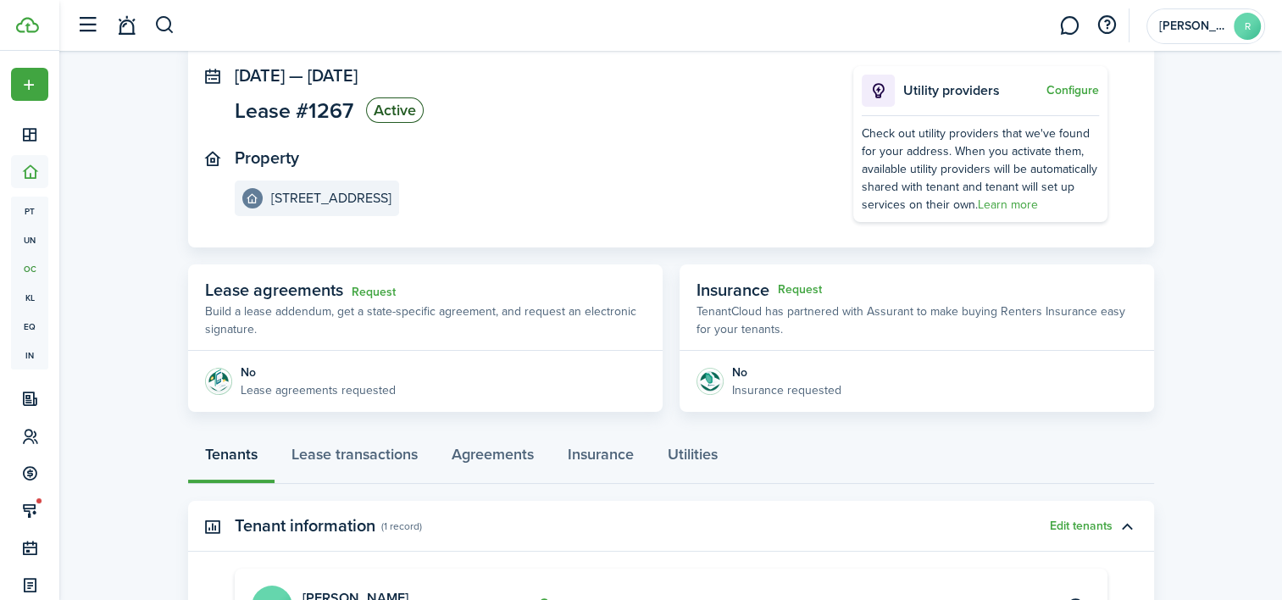
scroll to position [338, 0]
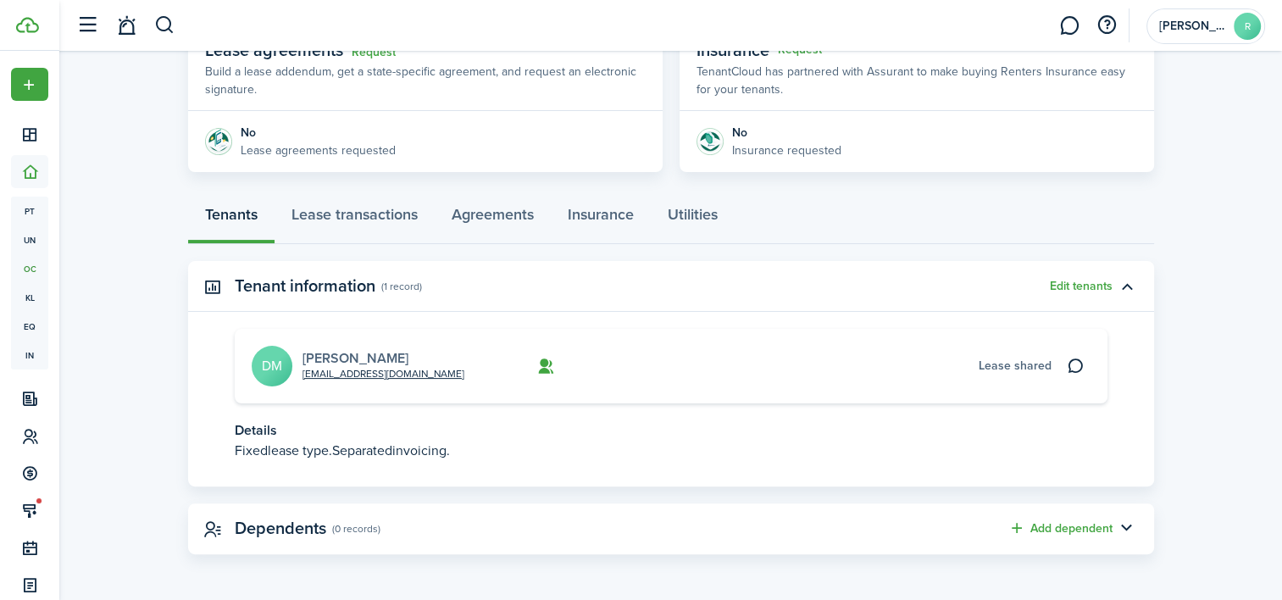
click at [308, 356] on link "[PERSON_NAME]" at bounding box center [356, 357] width 106 height 19
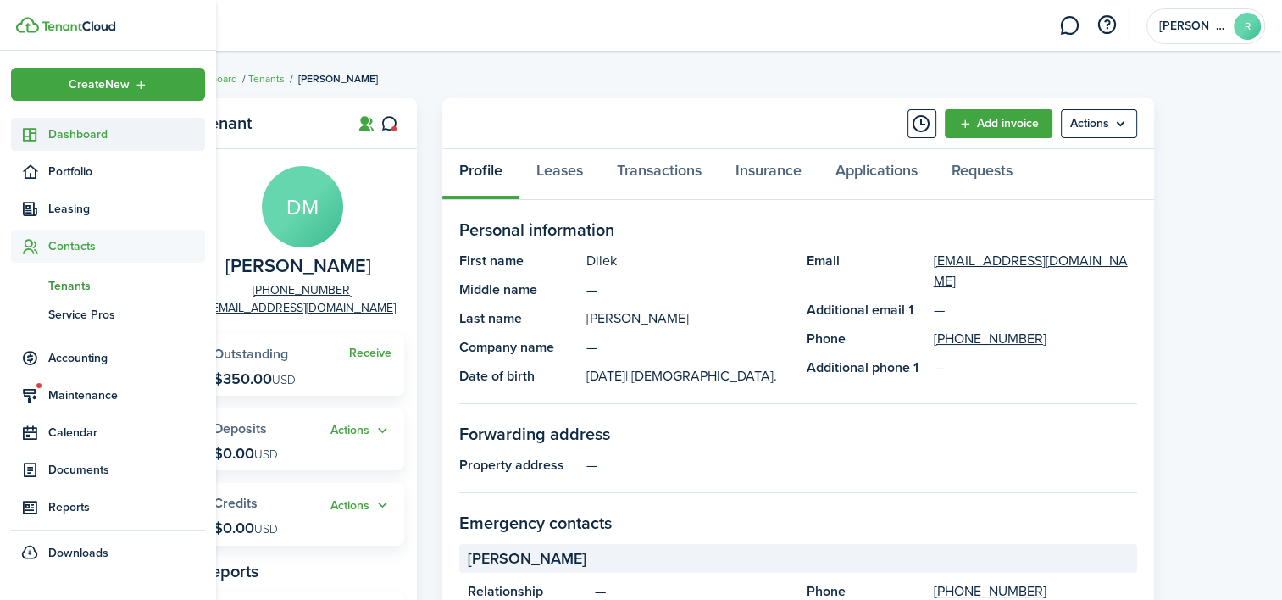
click at [90, 121] on link "Dashboard" at bounding box center [108, 134] width 194 height 33
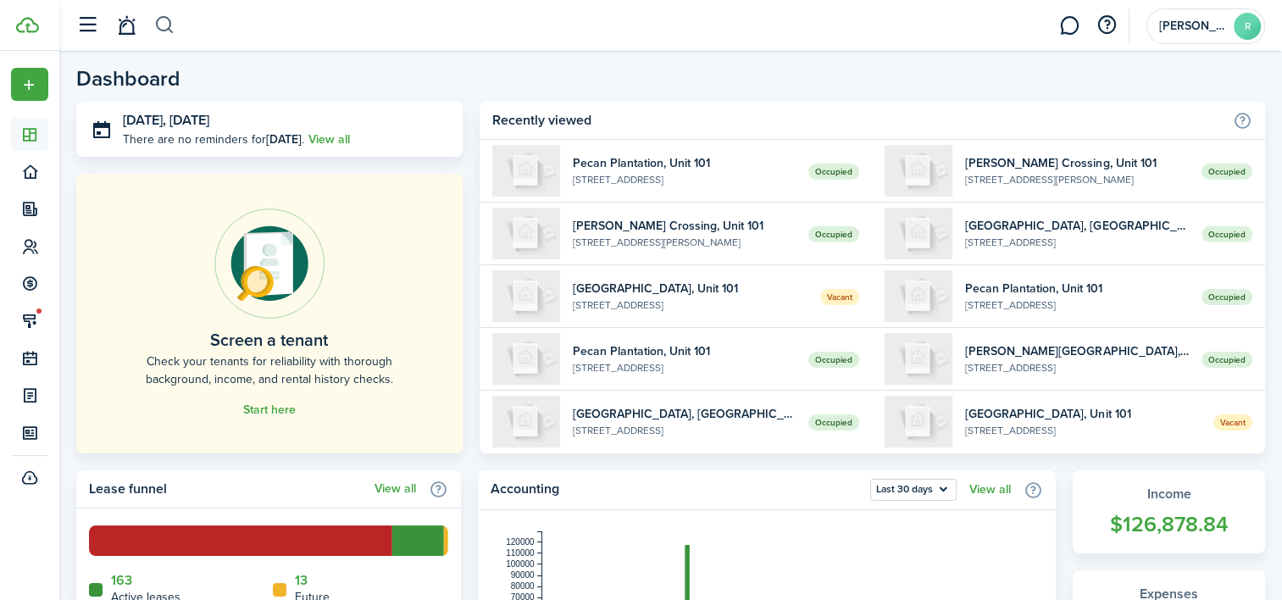
click at [168, 27] on button "button" at bounding box center [164, 25] width 21 height 29
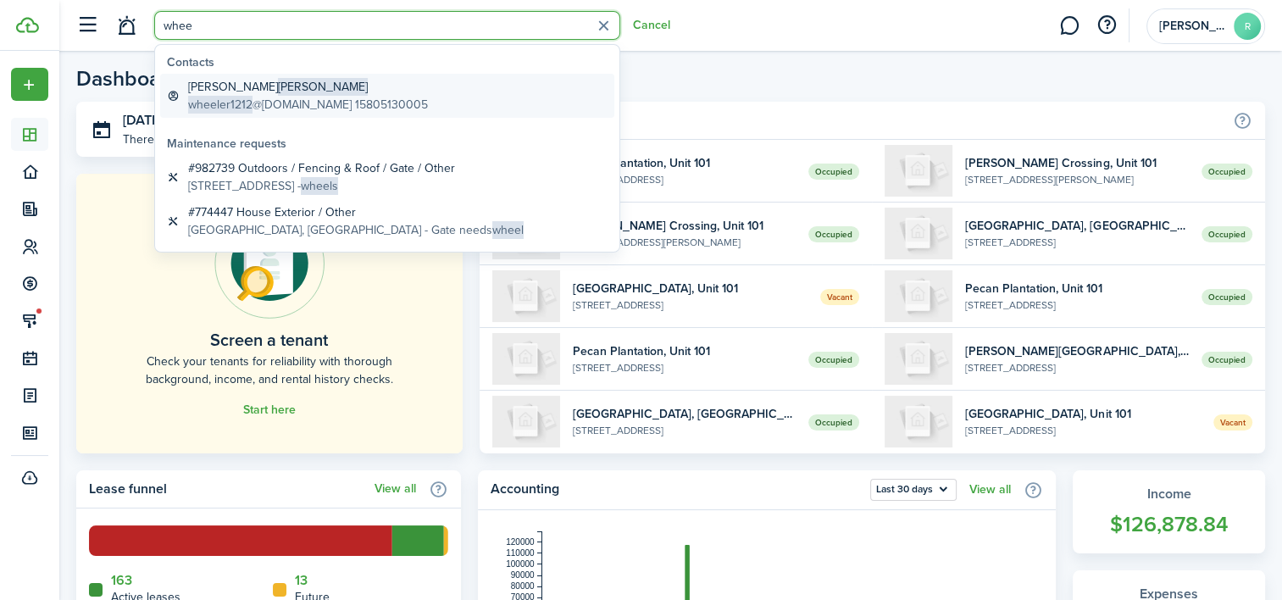
type input "whee"
click at [212, 108] on span "wheeler1212" at bounding box center [220, 105] width 64 height 18
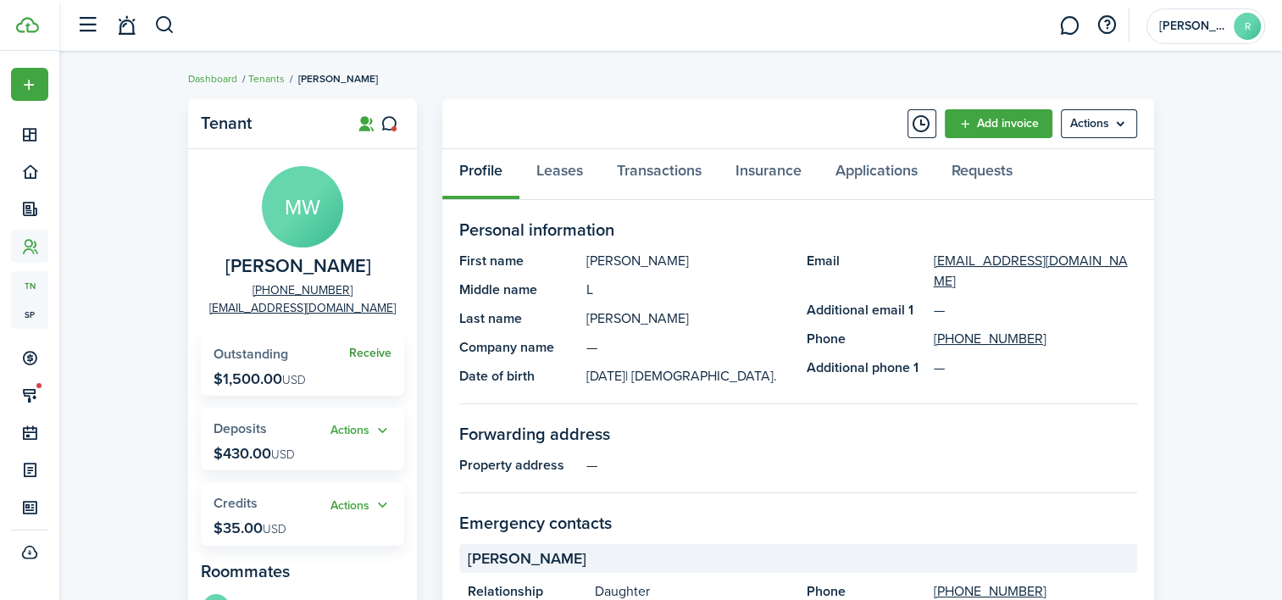
click at [379, 355] on link "Receive" at bounding box center [370, 354] width 42 height 14
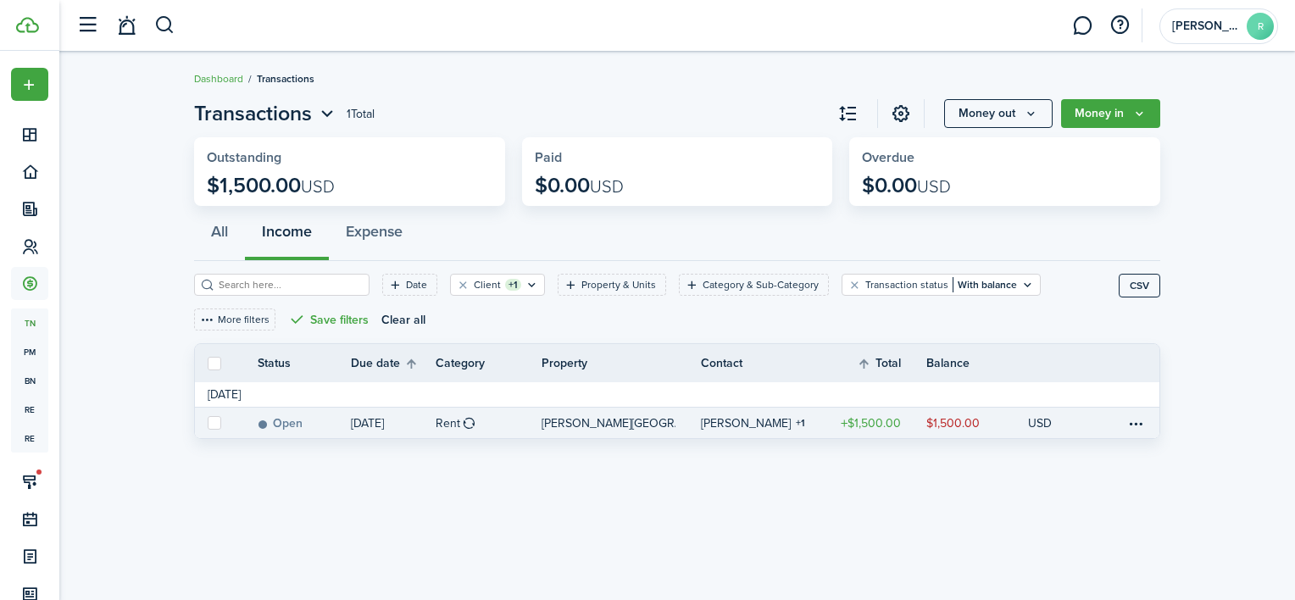
click at [216, 424] on label at bounding box center [215, 423] width 14 height 14
click at [208, 424] on input "checkbox" at bounding box center [207, 423] width 1 height 1
checkbox input "true"
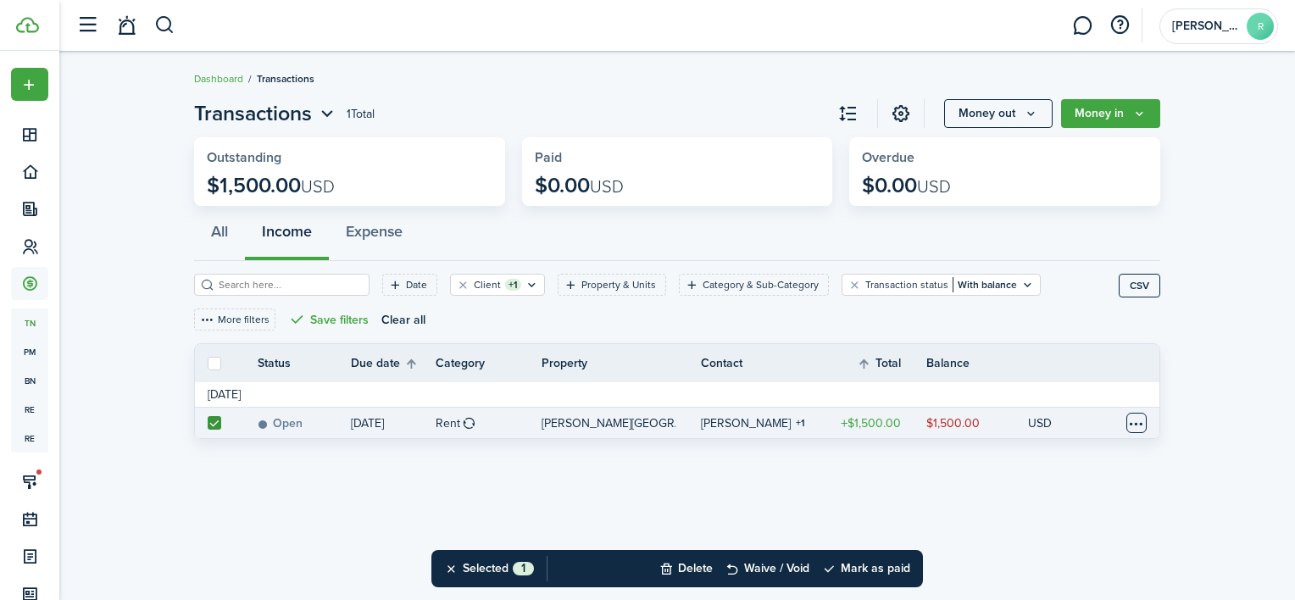
click at [1137, 422] on table-menu-btn-icon at bounding box center [1136, 423] width 20 height 20
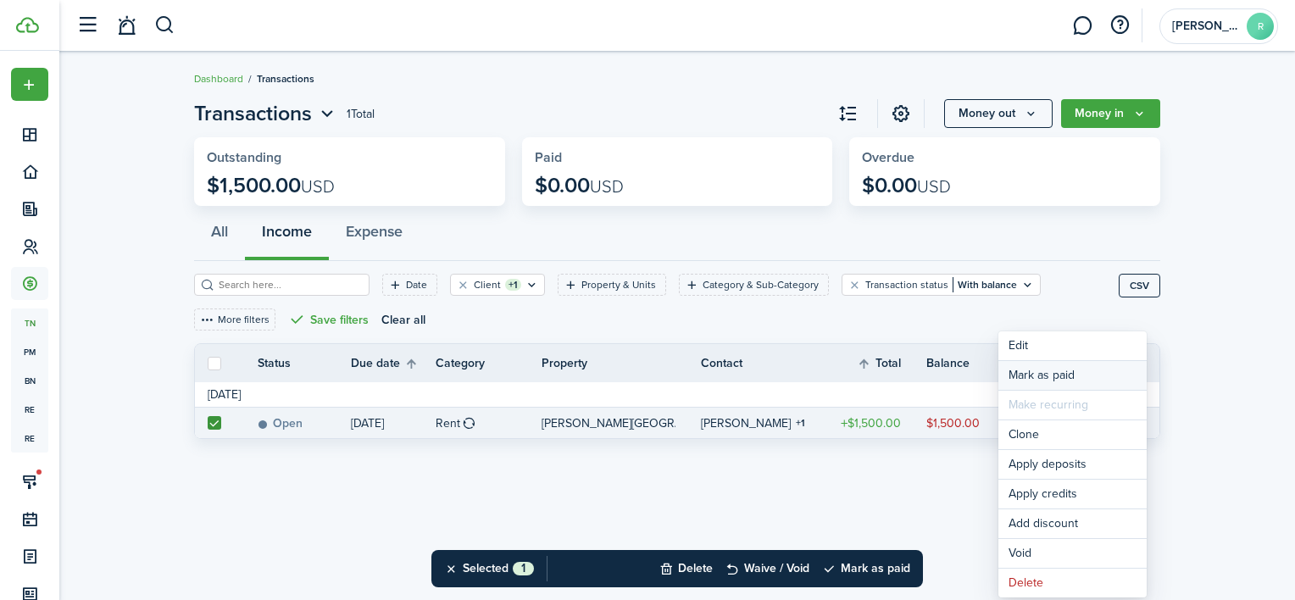
click at [1070, 368] on link "Mark as paid" at bounding box center [1072, 375] width 148 height 29
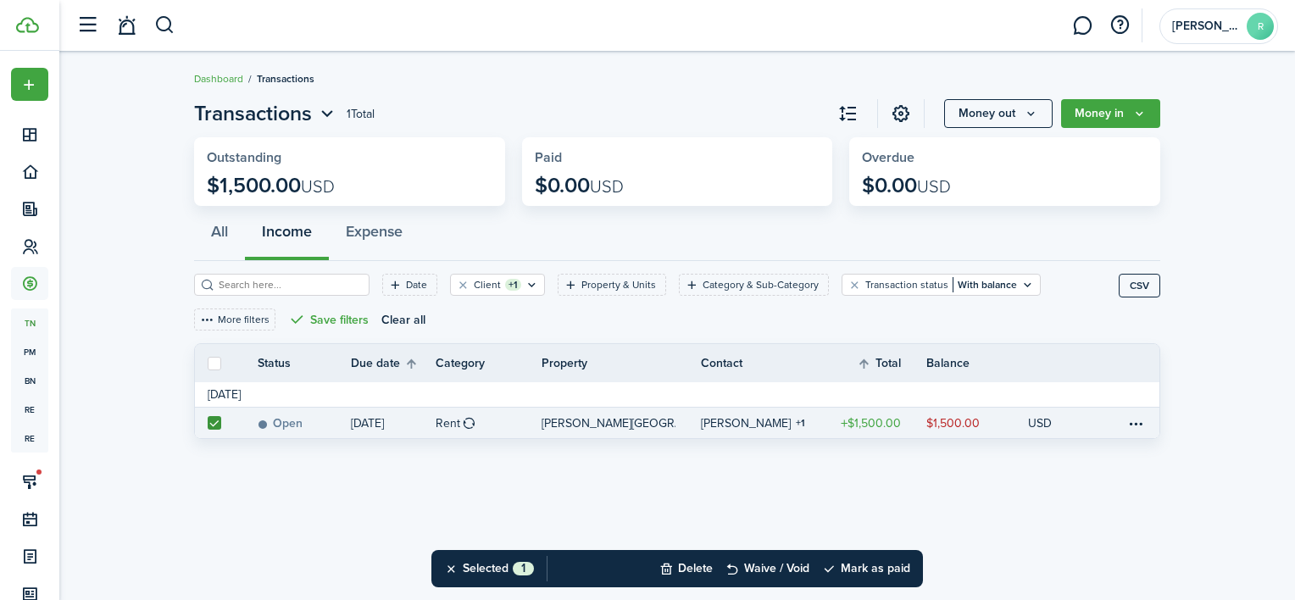
click at [1070, 368] on tr "Status Due date Category Property Contact Total Balance Actions" at bounding box center [677, 363] width 964 height 20
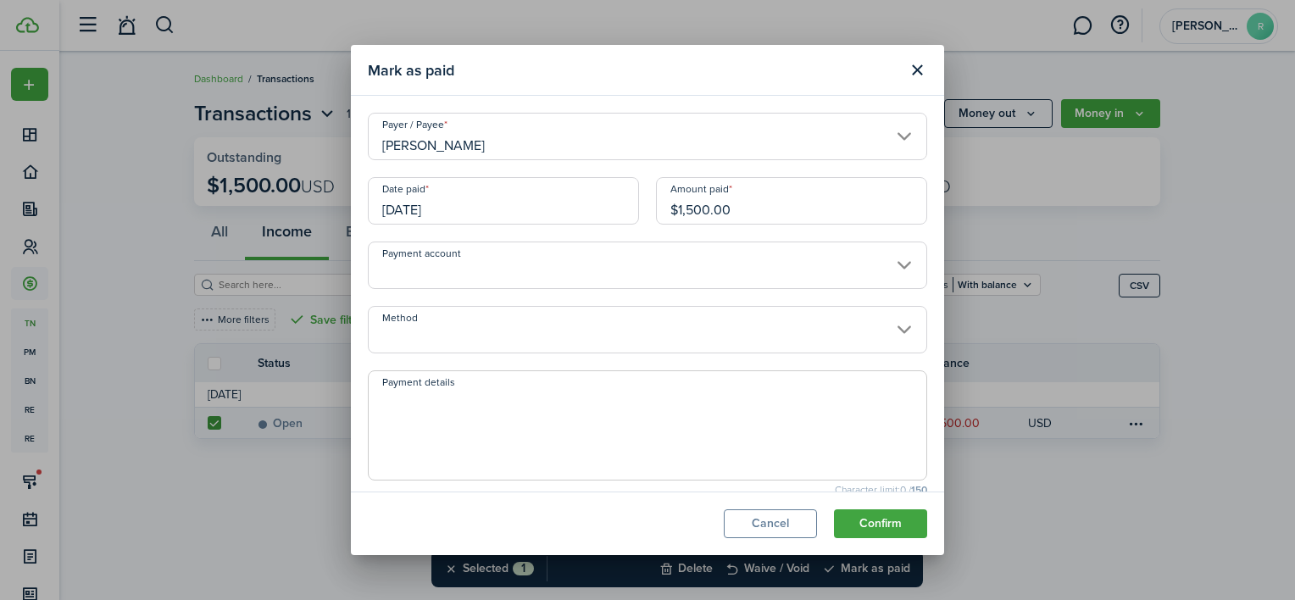
click at [575, 196] on input "[DATE]" at bounding box center [503, 200] width 271 height 47
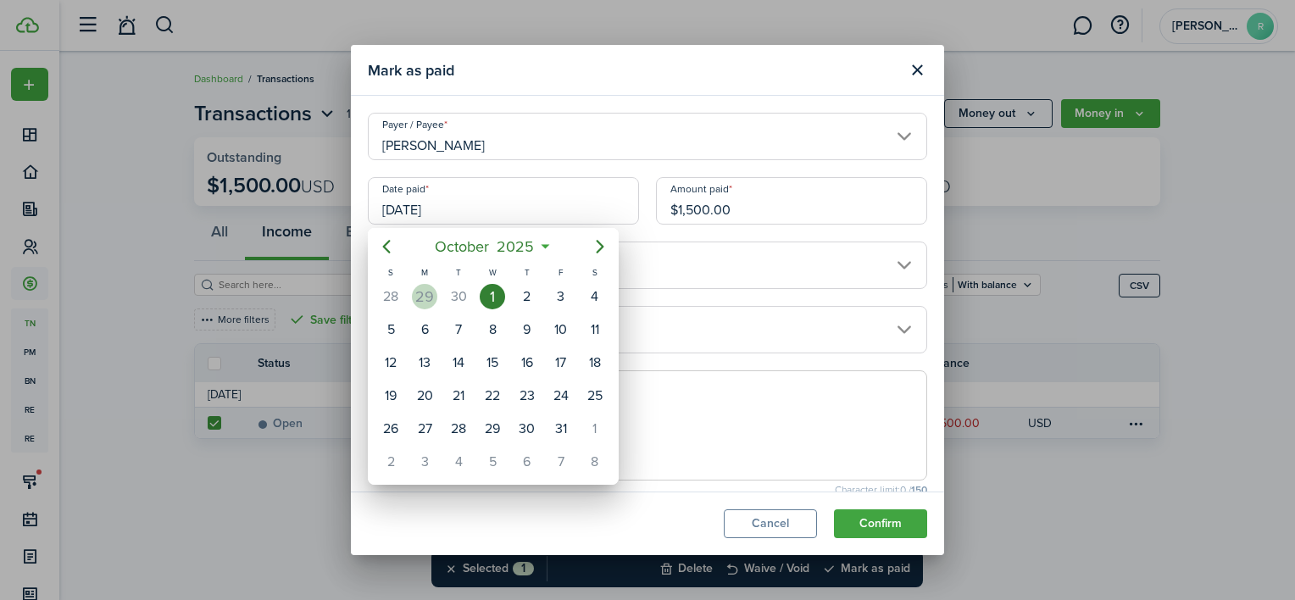
click at [414, 295] on div "29" at bounding box center [424, 296] width 25 height 25
click at [664, 295] on div "27" at bounding box center [676, 296] width 25 height 25
type input "[DATE]"
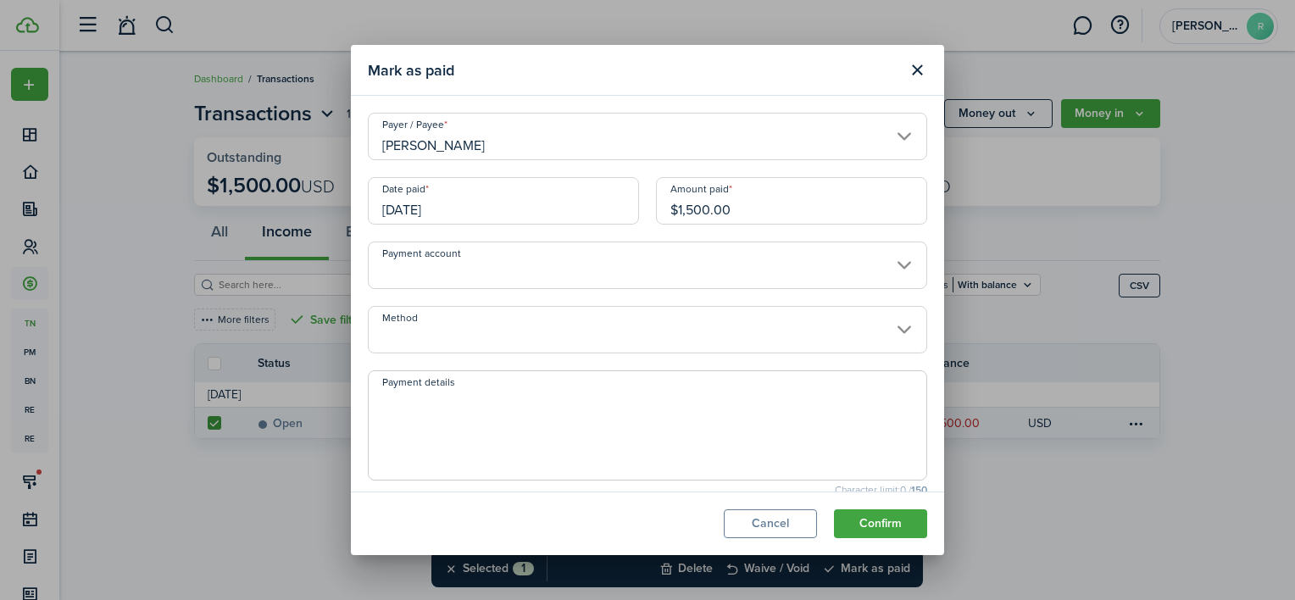
click at [586, 325] on input "Method" at bounding box center [647, 329] width 559 height 47
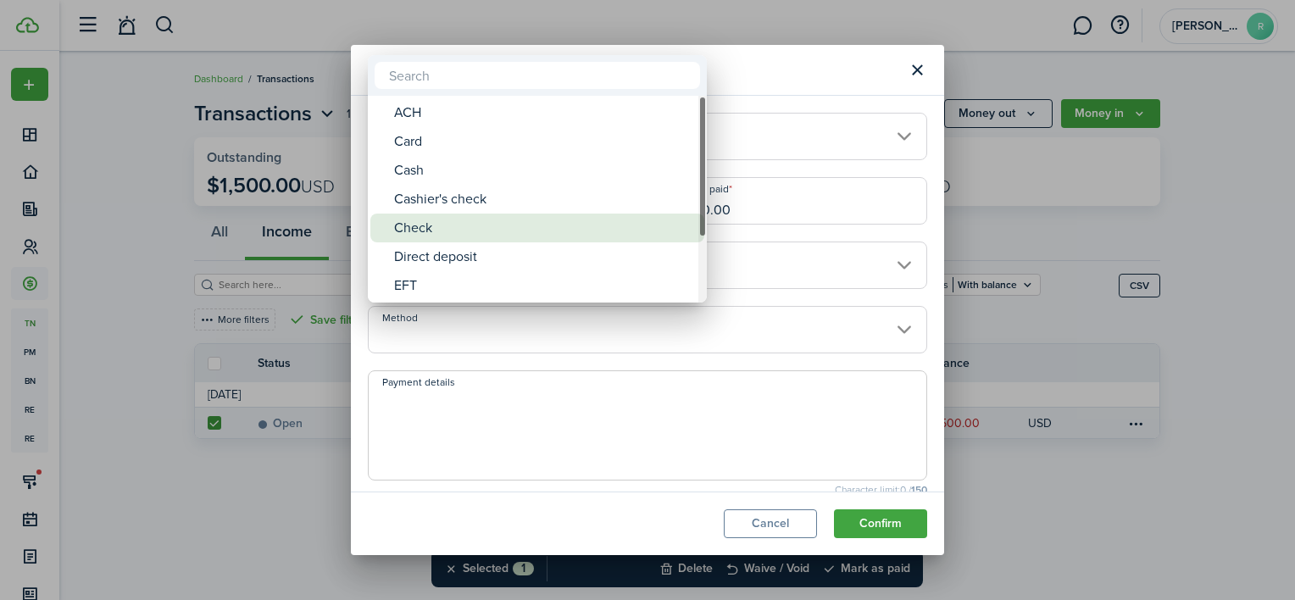
click at [505, 227] on div "Check" at bounding box center [544, 228] width 300 height 29
type input "Check"
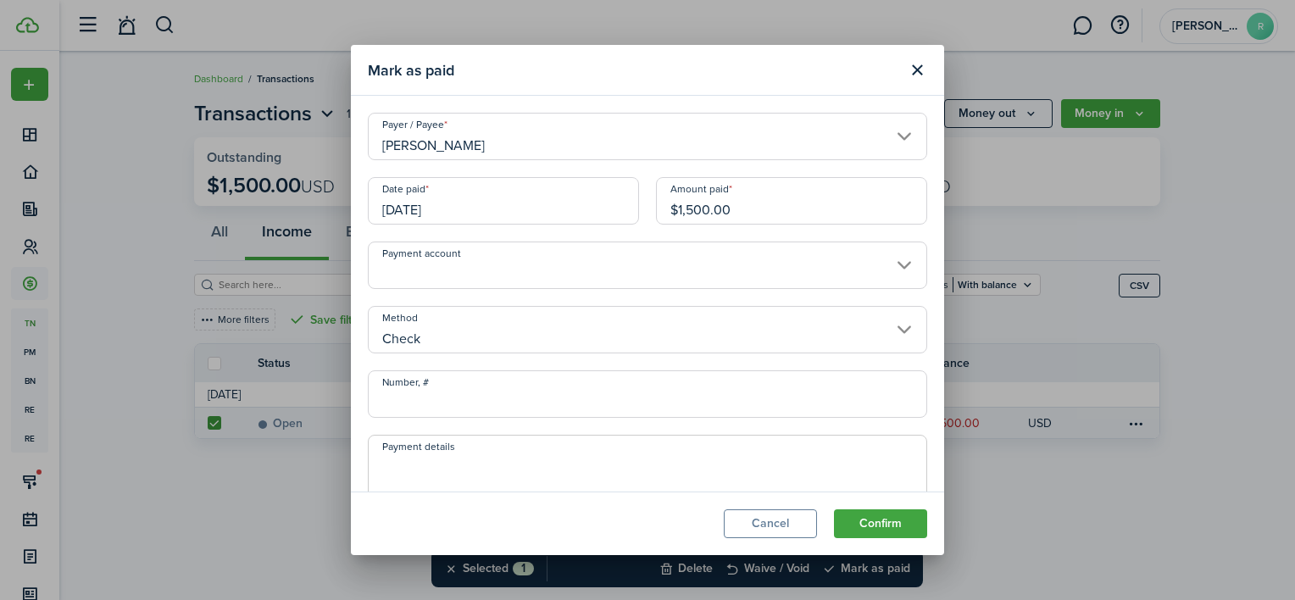
click at [510, 392] on input "Number, #" at bounding box center [647, 393] width 559 height 47
type input "2409"
click at [847, 514] on button "Confirm" at bounding box center [880, 523] width 93 height 29
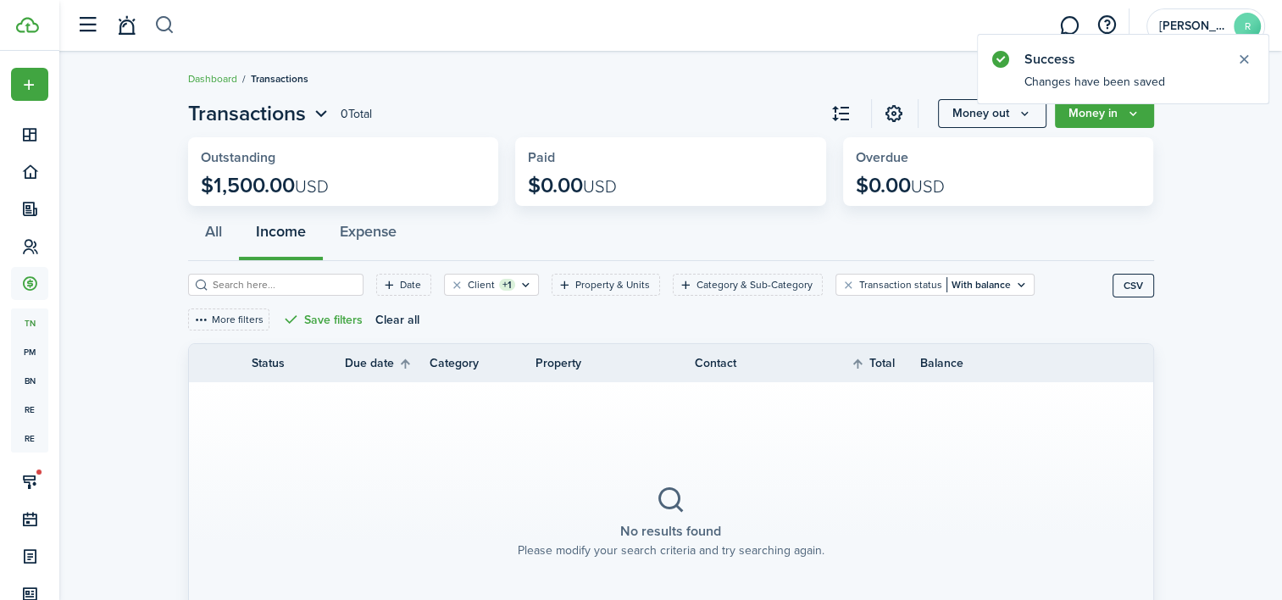
click at [170, 19] on button "button" at bounding box center [164, 25] width 21 height 29
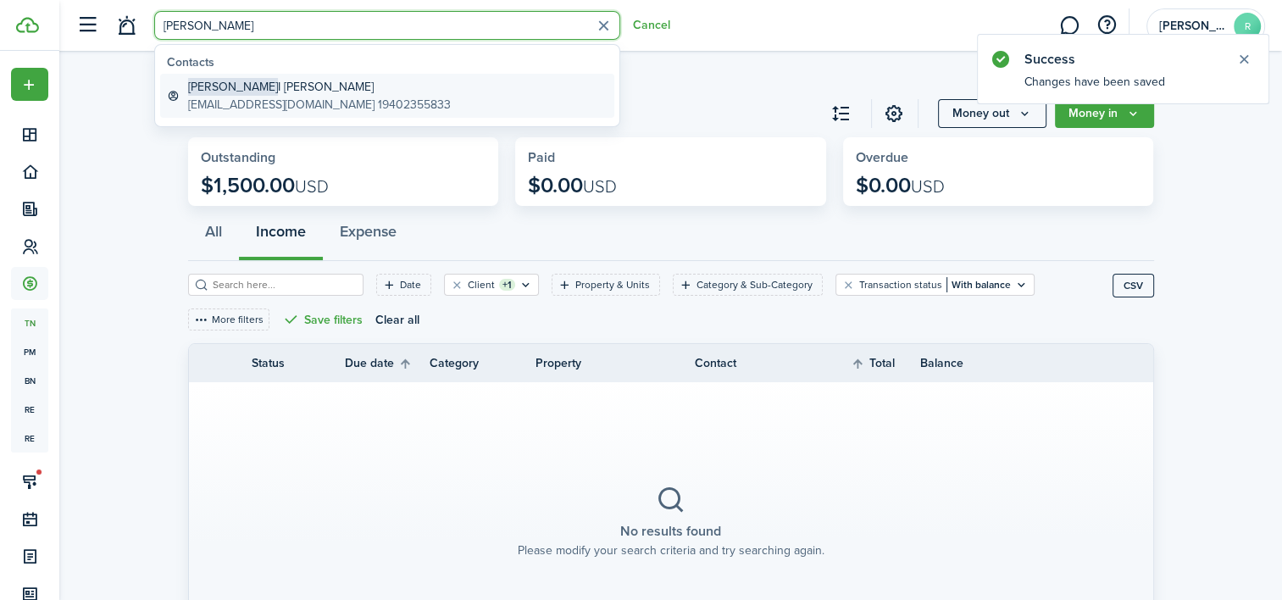
type input "[PERSON_NAME]"
click at [297, 83] on global-search-item-title "[PERSON_NAME]" at bounding box center [319, 87] width 263 height 18
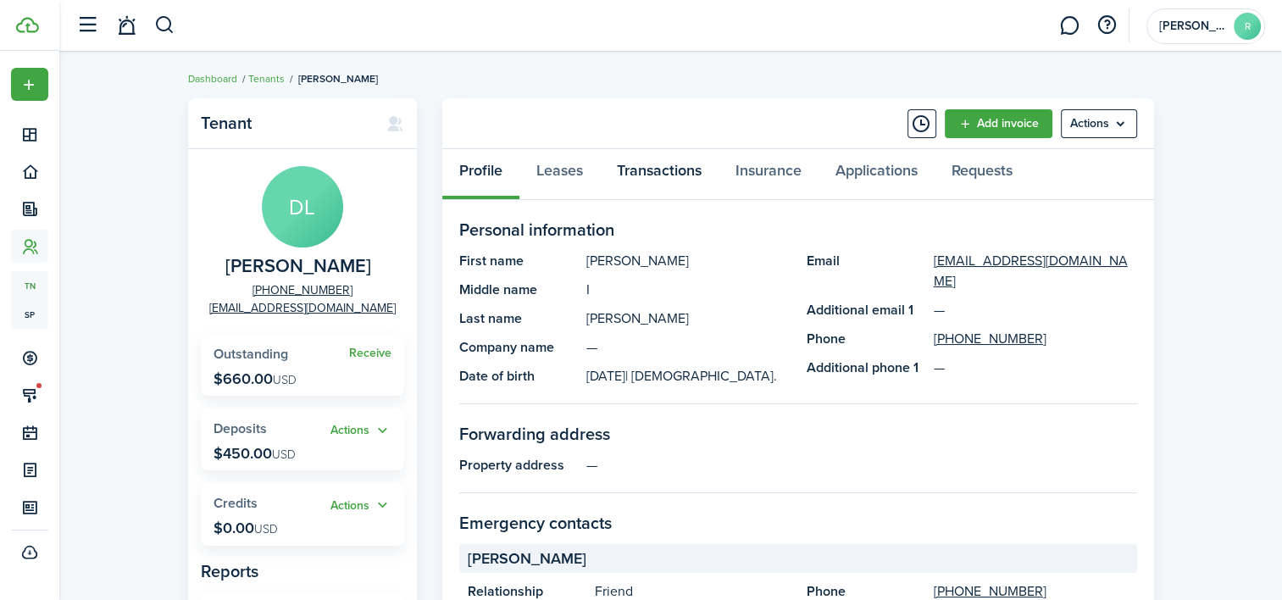
click at [687, 169] on link "Transactions" at bounding box center [659, 174] width 119 height 51
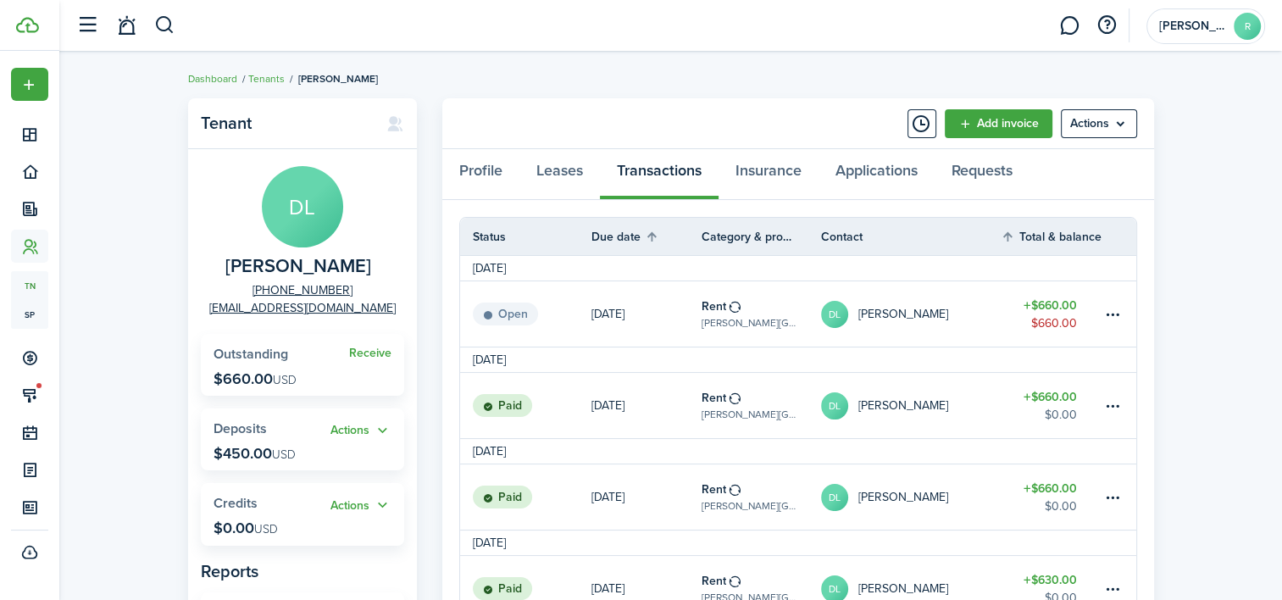
click at [1059, 304] on table-amount-title "$660.00" at bounding box center [1049, 306] width 53 height 18
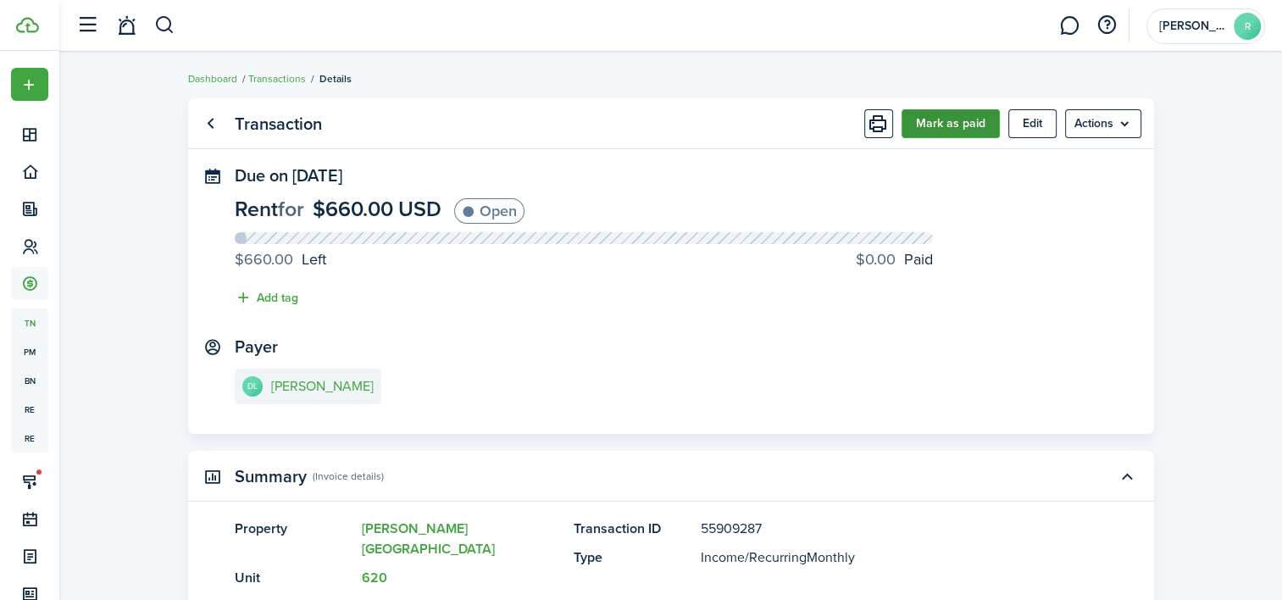
click at [956, 136] on button "Mark as paid" at bounding box center [951, 123] width 98 height 29
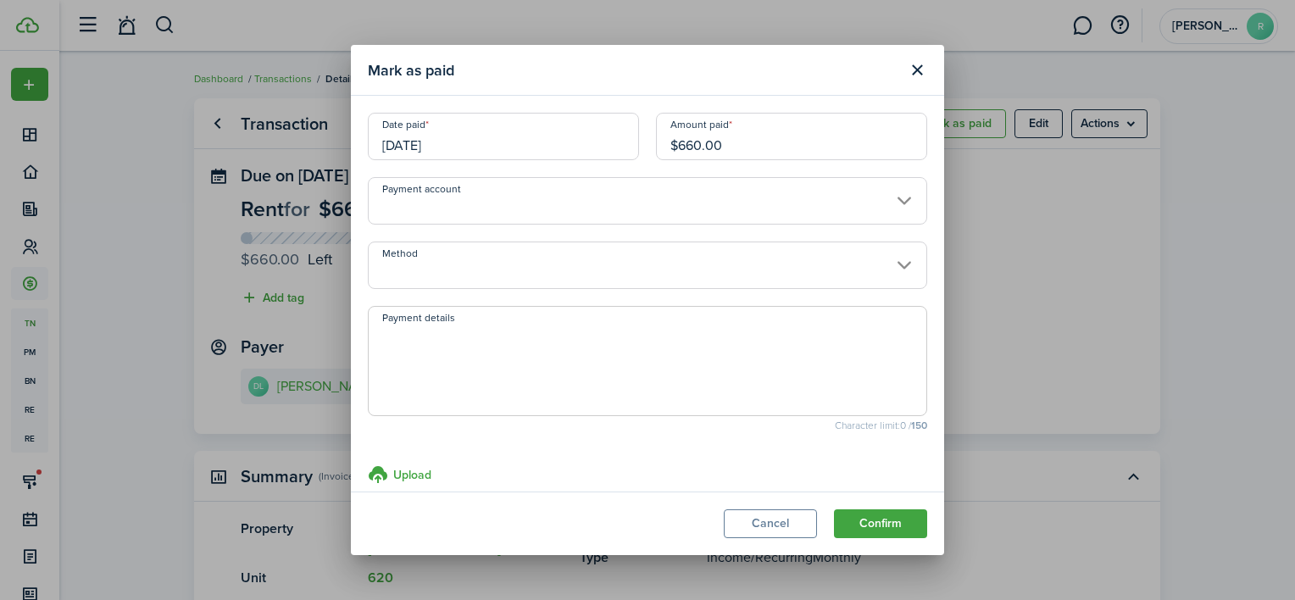
click at [585, 136] on input "[DATE]" at bounding box center [503, 136] width 271 height 47
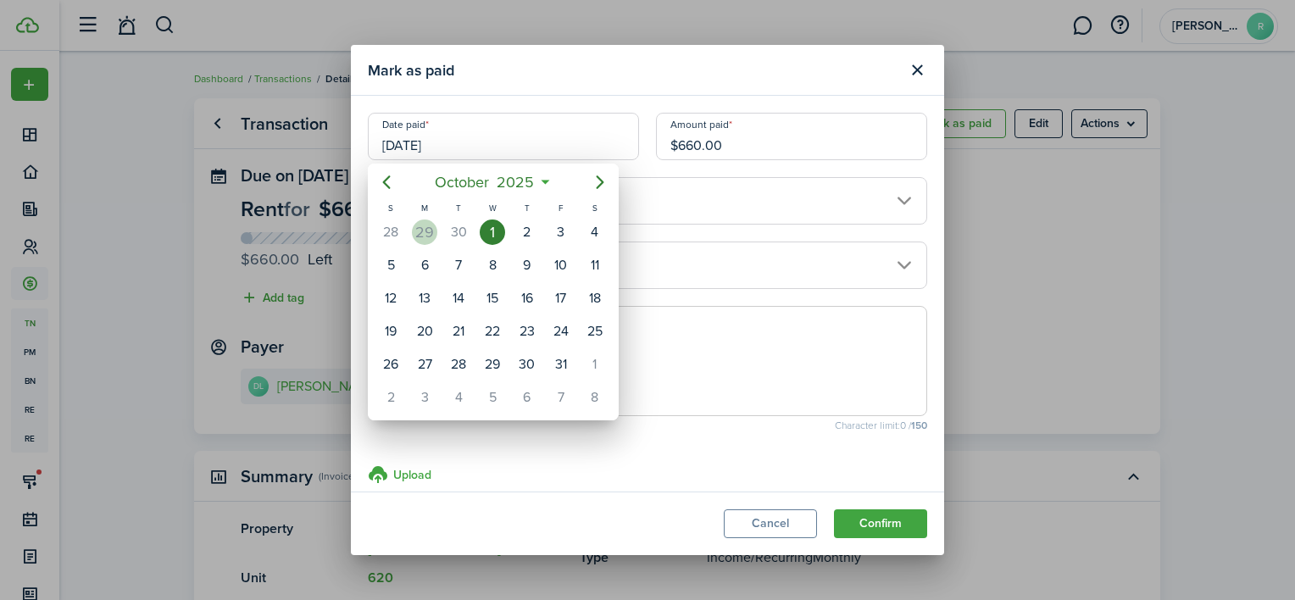
click at [425, 232] on div "29" at bounding box center [424, 231] width 25 height 25
type input "[DATE]"
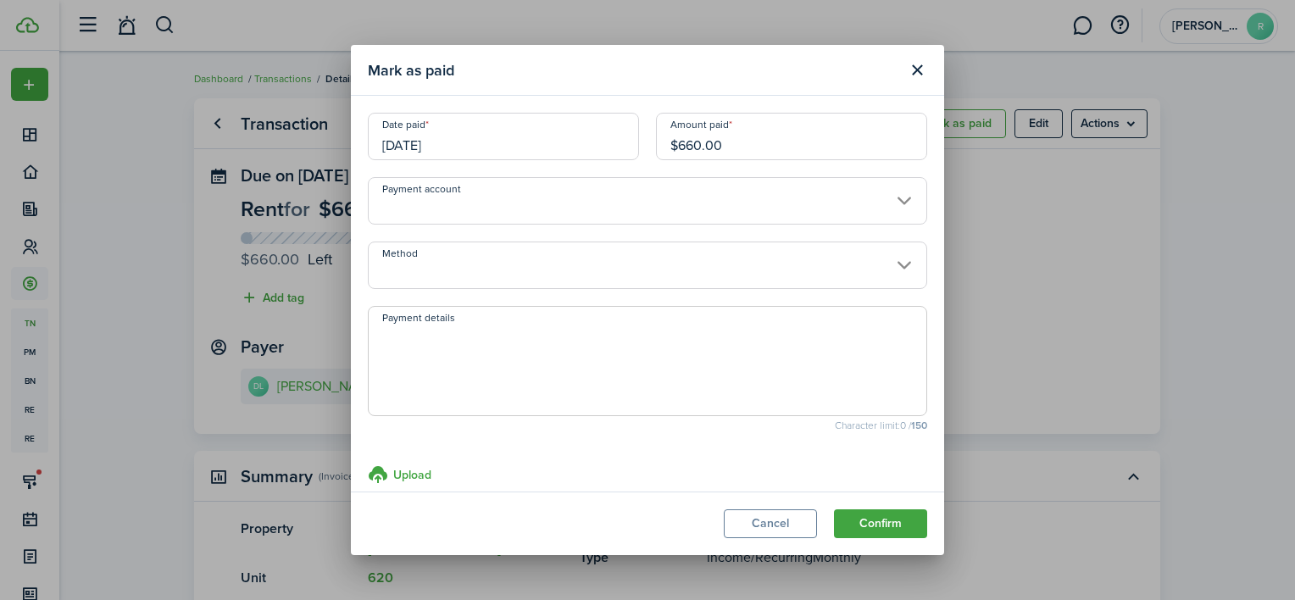
click at [506, 211] on input "Payment account" at bounding box center [647, 200] width 559 height 47
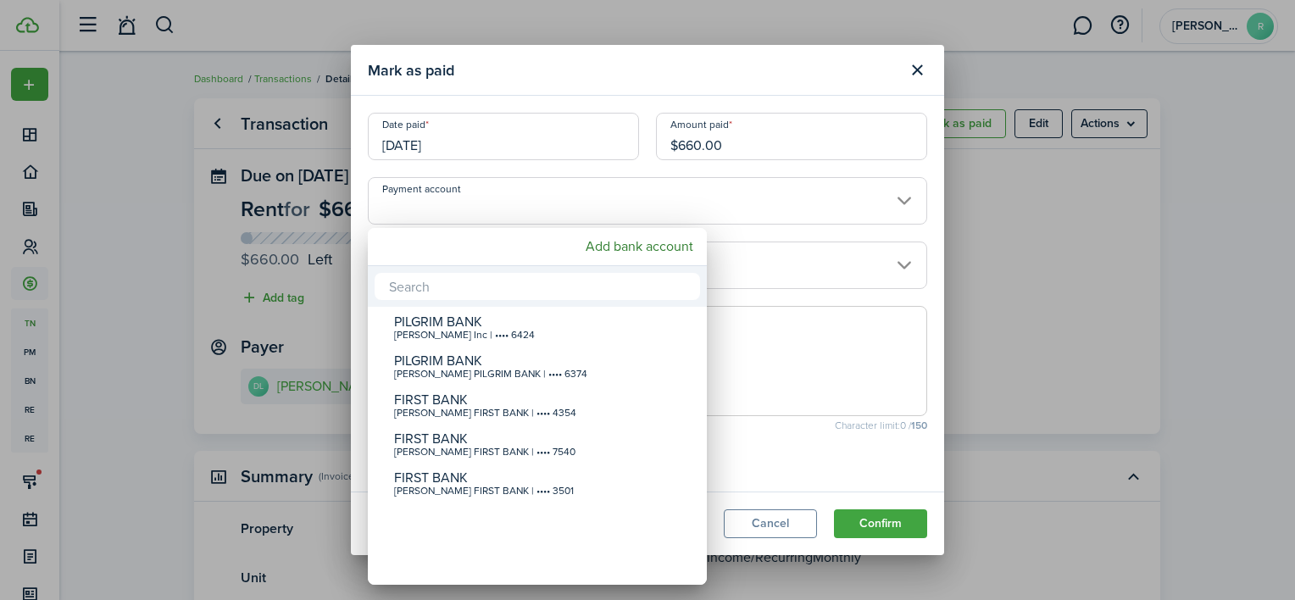
click at [506, 211] on div at bounding box center [647, 299] width 1566 height 871
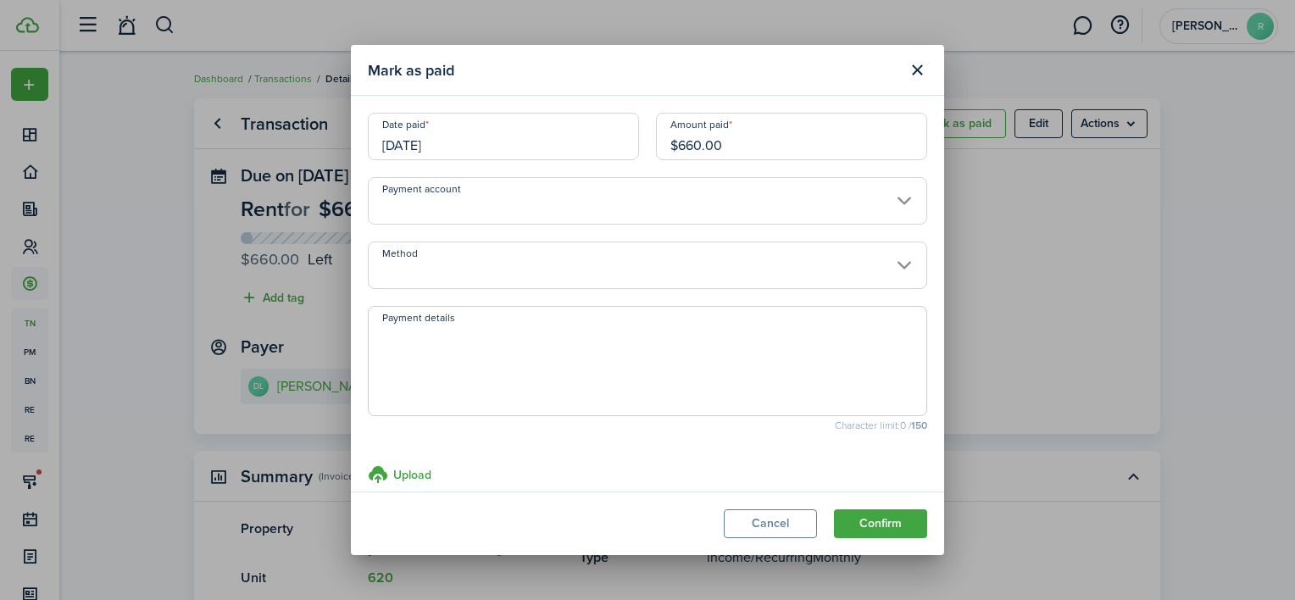
click at [578, 255] on input "Method" at bounding box center [647, 265] width 559 height 47
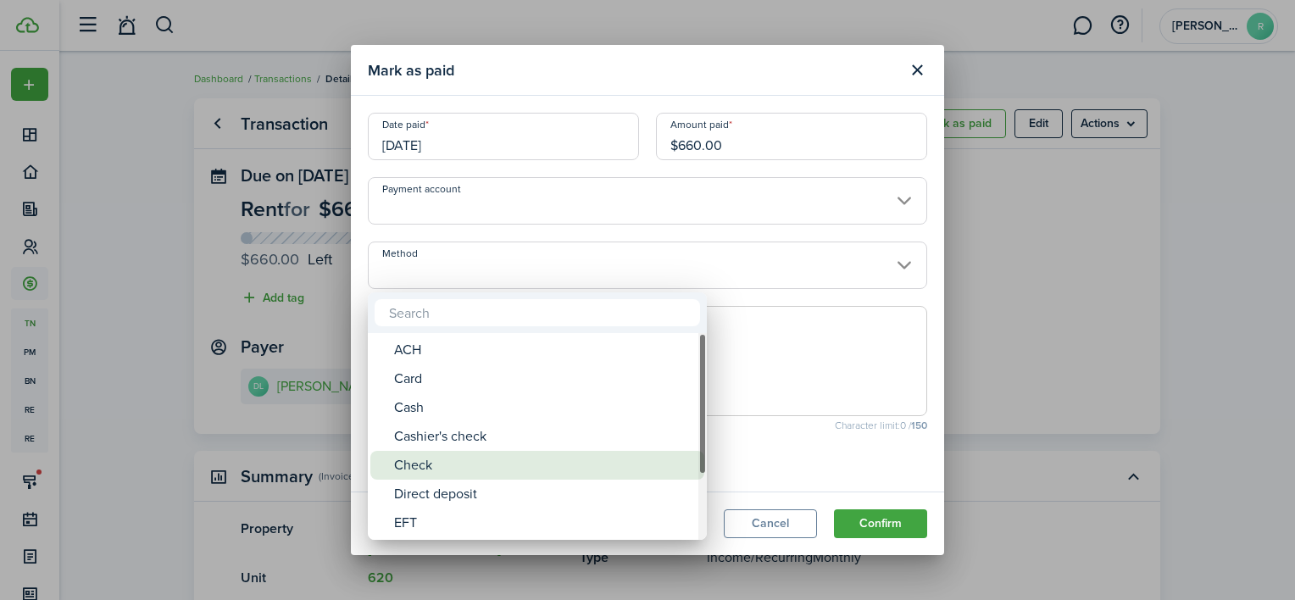
click at [470, 454] on div "Check" at bounding box center [544, 465] width 300 height 29
type input "Check"
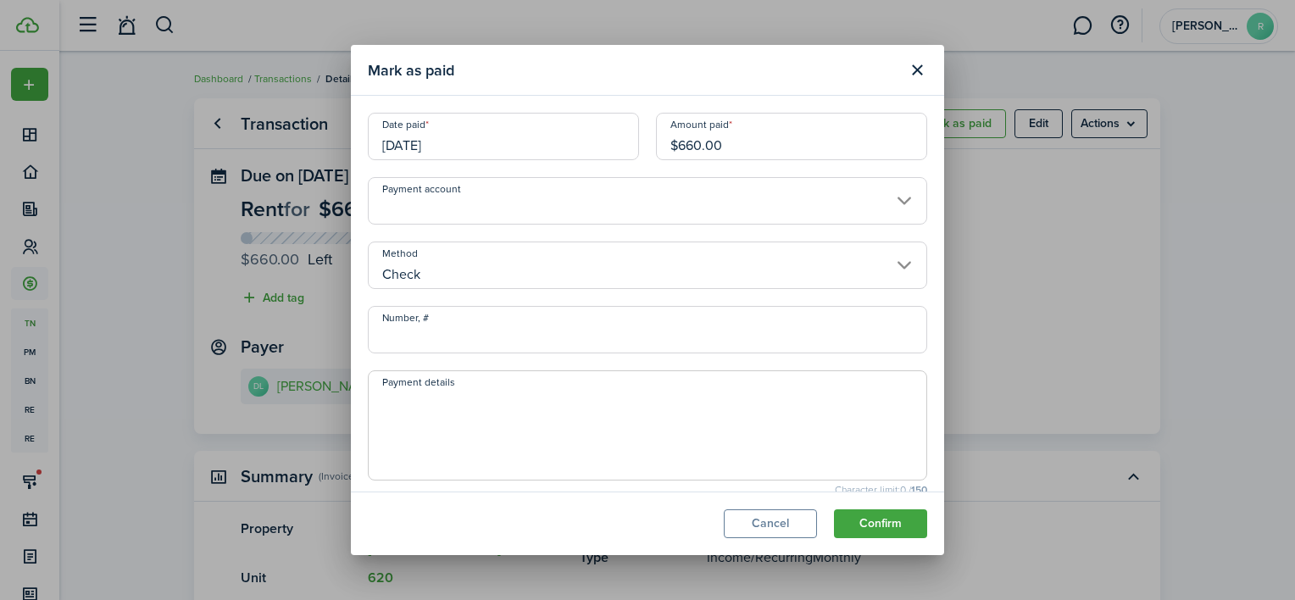
click at [469, 336] on input "Number, #" at bounding box center [647, 329] width 559 height 47
type input "1664"
click at [875, 517] on button "Confirm" at bounding box center [880, 523] width 93 height 29
click at [875, 517] on modal-footer "Cancel Confirm" at bounding box center [647, 524] width 593 height 64
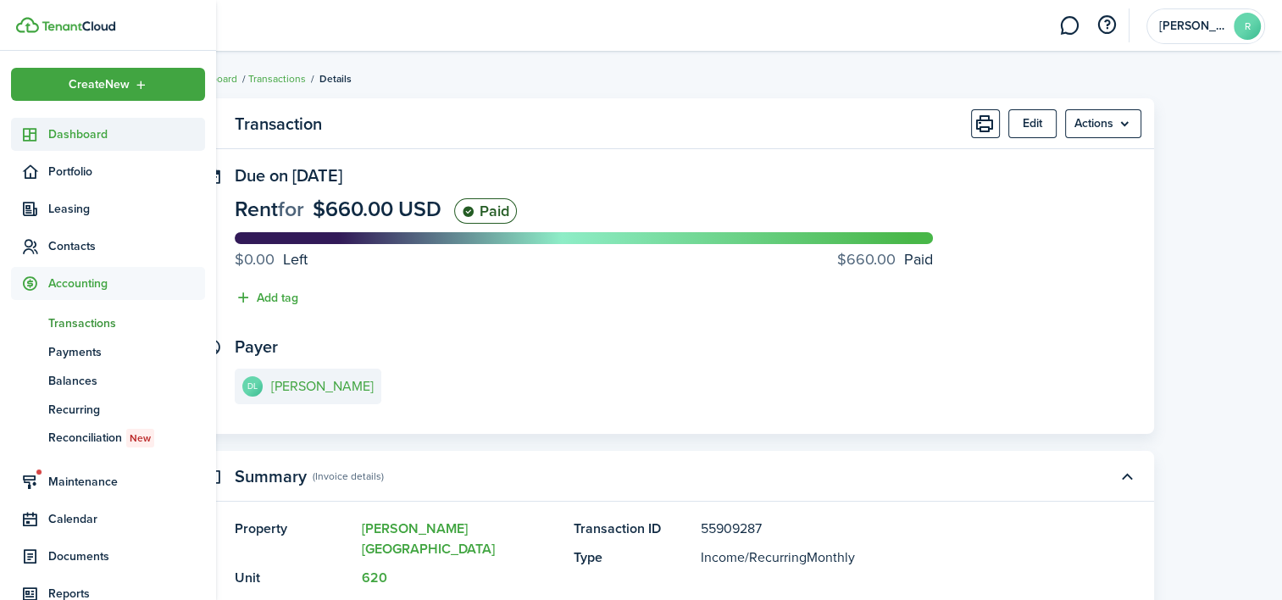
drag, startPoint x: 53, startPoint y: 133, endPoint x: 108, endPoint y: 135, distance: 56.0
click at [53, 133] on span "Dashboard" at bounding box center [126, 134] width 157 height 18
